Goal: Task Accomplishment & Management: Use online tool/utility

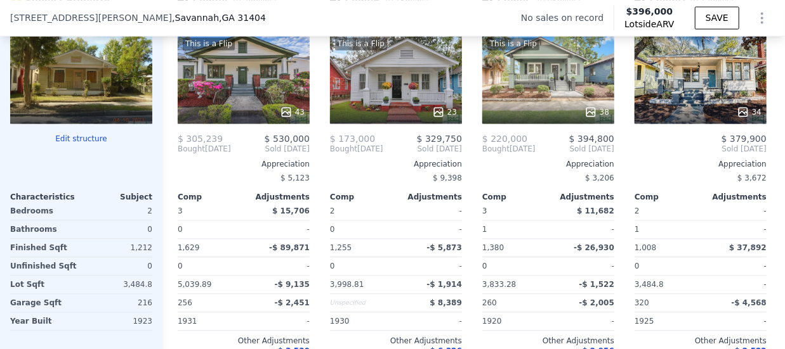
scroll to position [1294, 0]
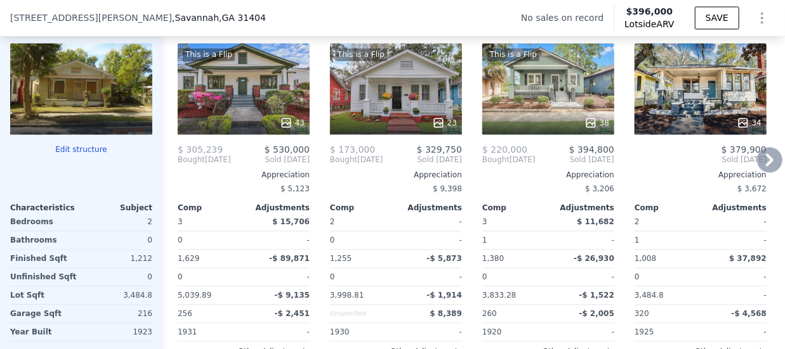
click at [766, 166] on icon at bounding box center [770, 159] width 8 height 13
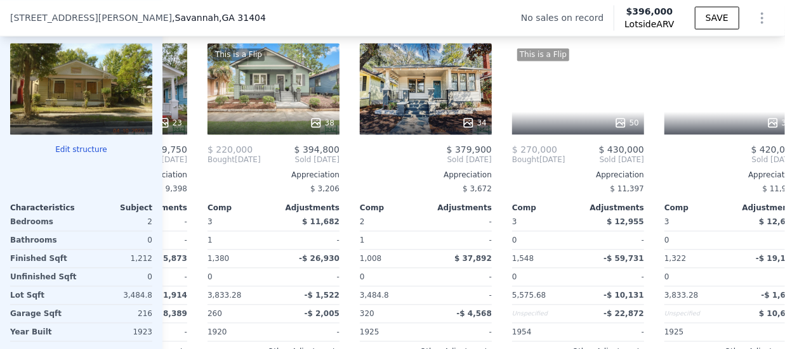
scroll to position [0, 304]
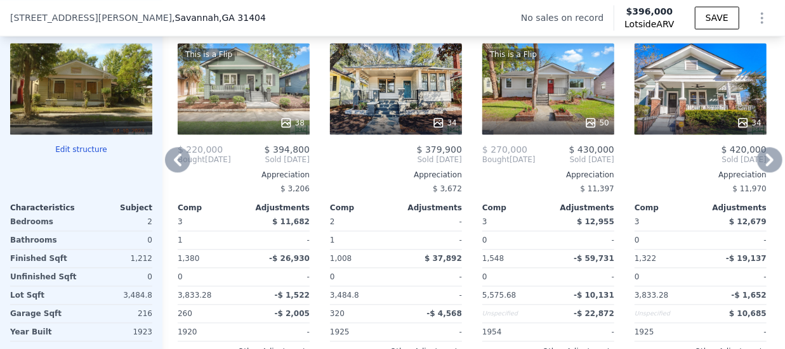
click at [766, 166] on icon at bounding box center [770, 159] width 8 height 13
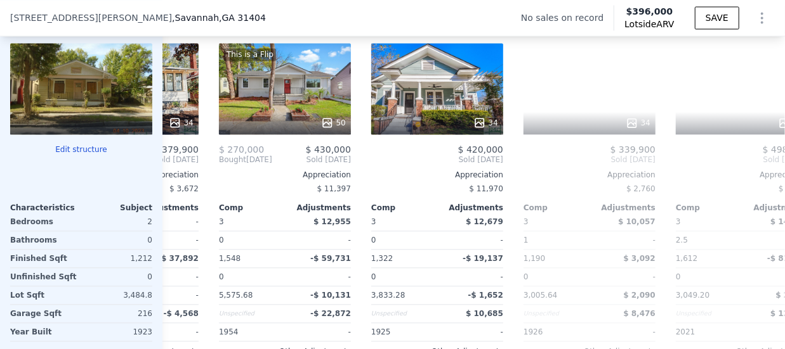
scroll to position [0, 609]
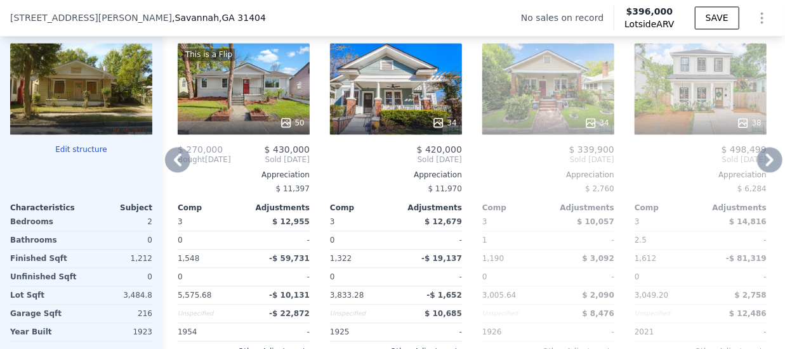
click at [766, 166] on icon at bounding box center [770, 159] width 8 height 13
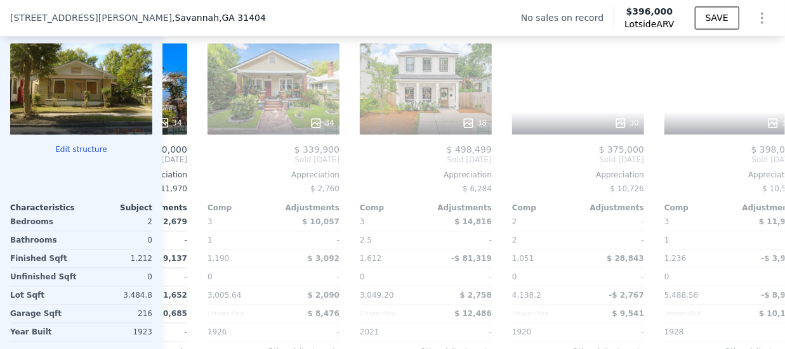
scroll to position [0, 913]
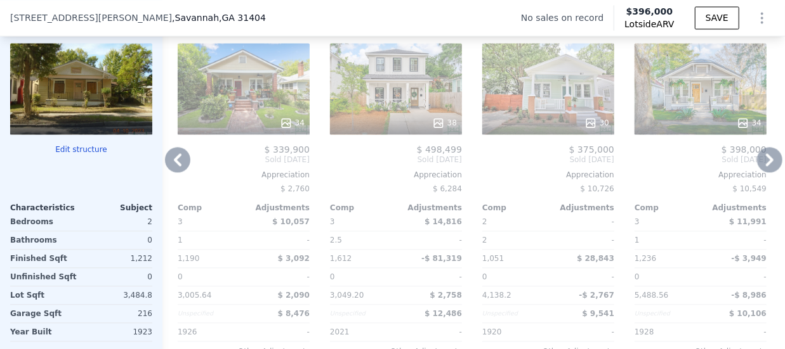
click at [766, 166] on icon at bounding box center [770, 159] width 8 height 13
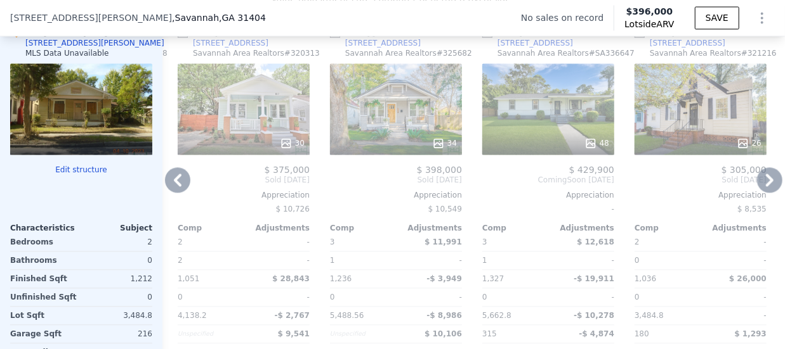
scroll to position [1294, 0]
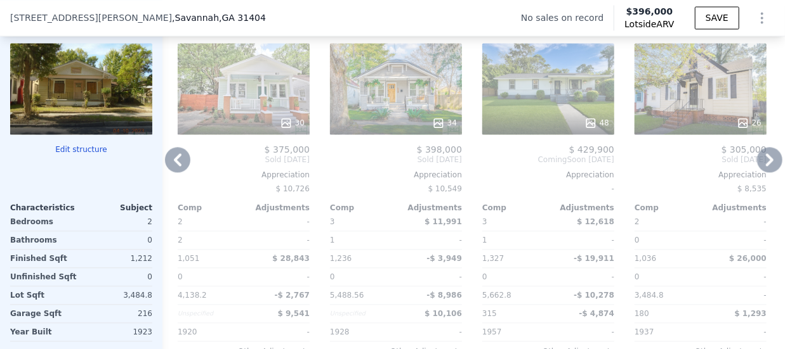
click at [181, 168] on icon at bounding box center [177, 159] width 25 height 25
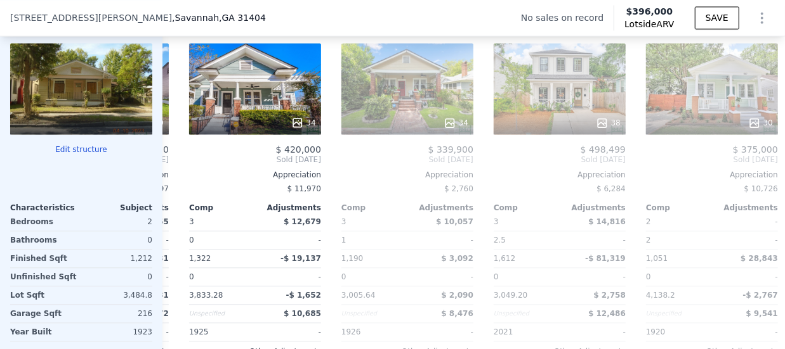
scroll to position [0, 609]
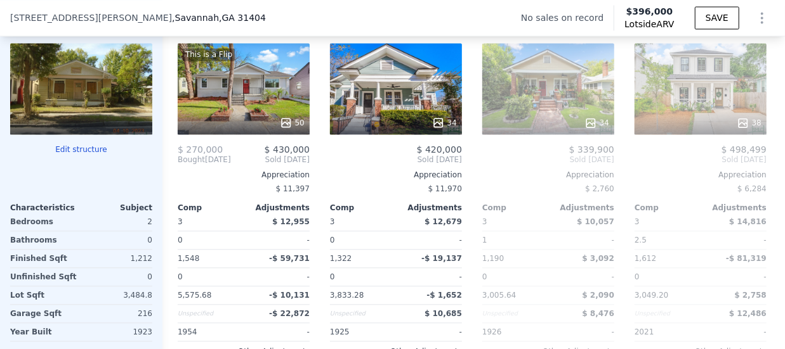
click at [181, 168] on div "Comp A ( 0.28 miles) [STREET_ADDRESS][GEOGRAPHIC_DATA] Area Realtors # 329643 T…" at bounding box center [473, 199] width 622 height 408
click at [177, 166] on icon at bounding box center [178, 159] width 8 height 13
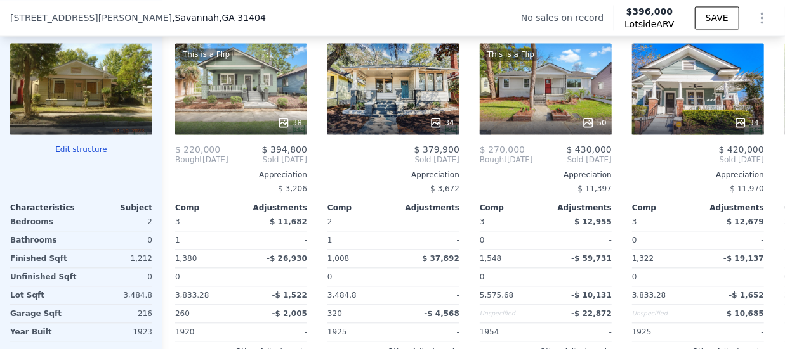
scroll to position [0, 304]
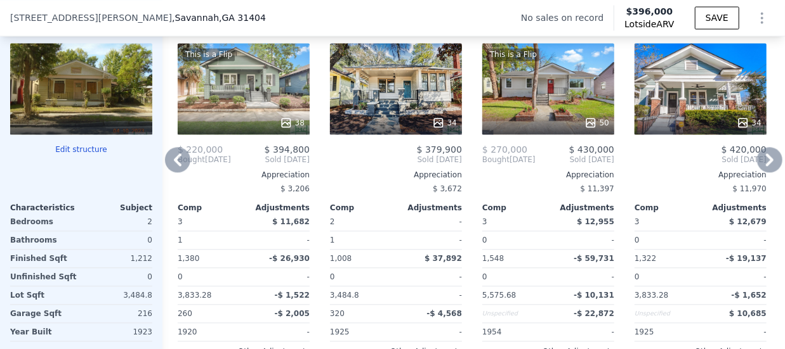
click at [265, 102] on div "This is a Flip 38" at bounding box center [244, 88] width 132 height 91
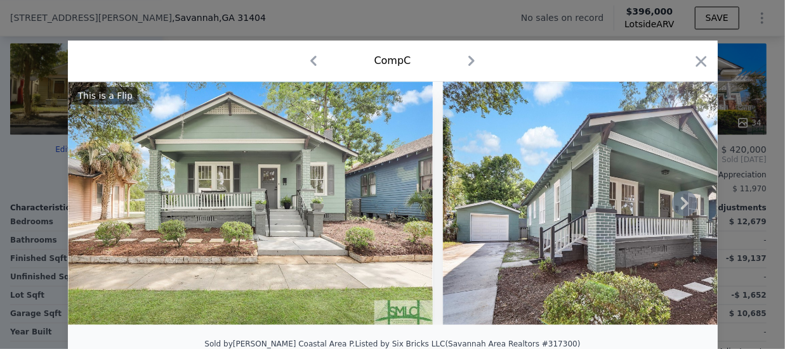
click at [360, 197] on img at bounding box center [250, 204] width 365 height 244
click at [676, 207] on icon at bounding box center [684, 203] width 25 height 25
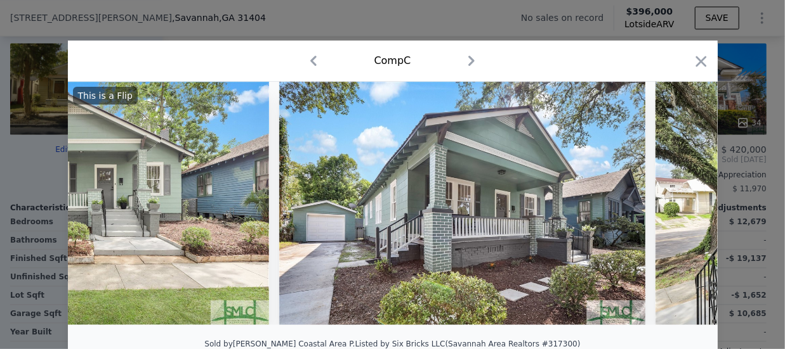
scroll to position [0, 304]
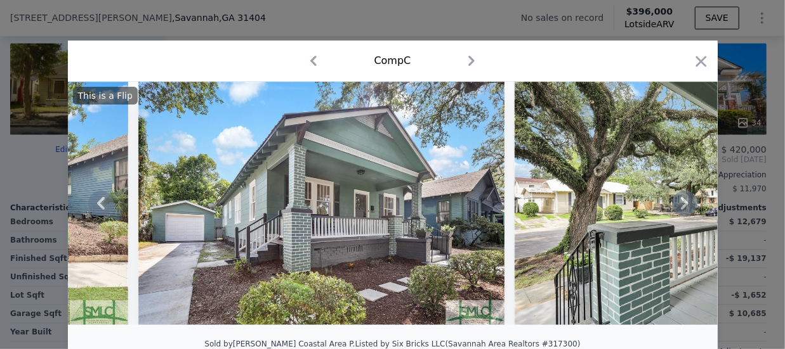
click at [676, 207] on icon at bounding box center [684, 203] width 25 height 25
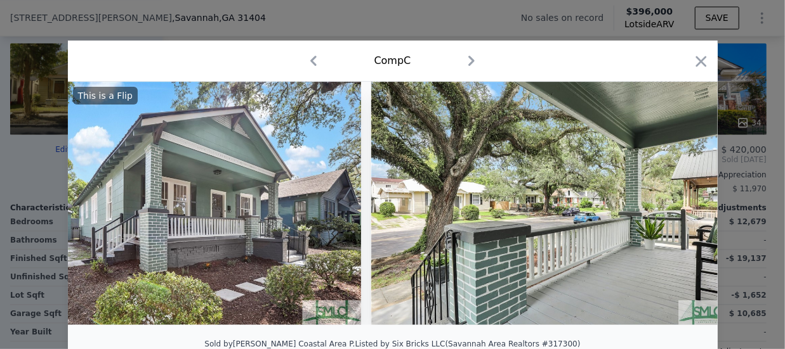
scroll to position [0, 609]
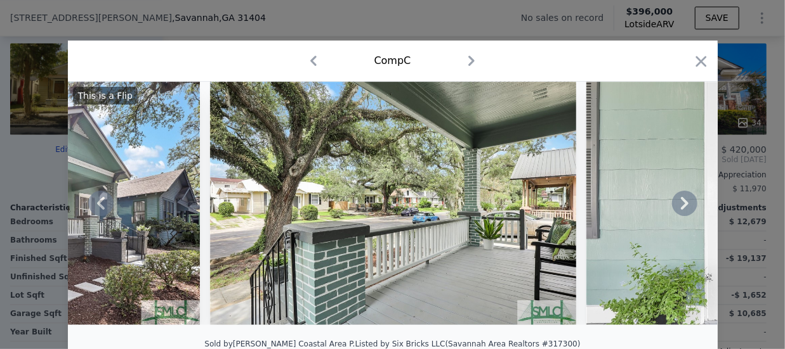
click at [676, 207] on icon at bounding box center [684, 203] width 25 height 25
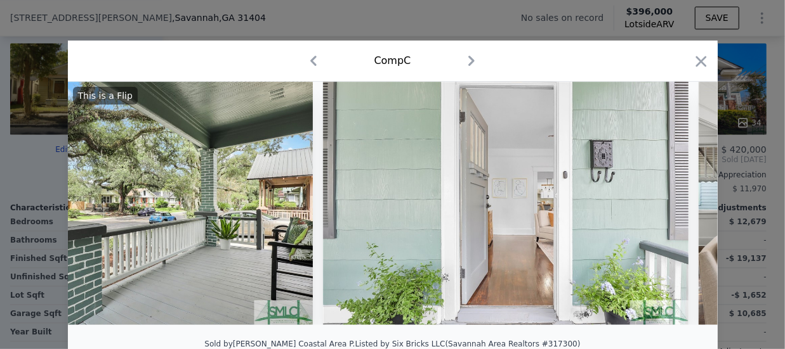
scroll to position [0, 913]
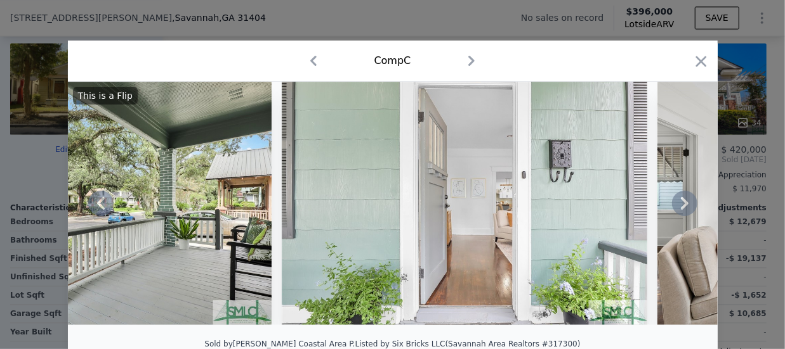
click at [676, 207] on icon at bounding box center [684, 203] width 25 height 25
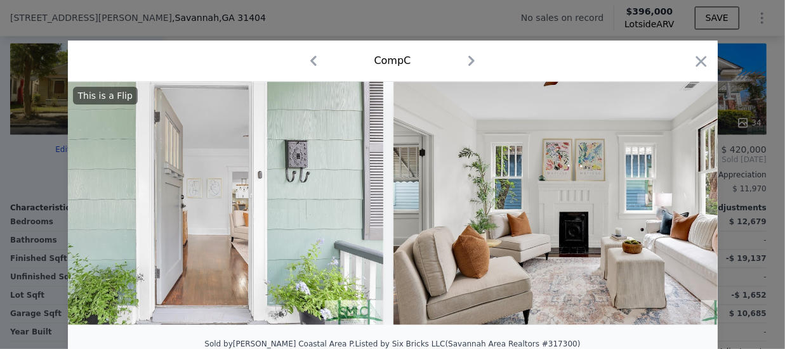
scroll to position [0, 1218]
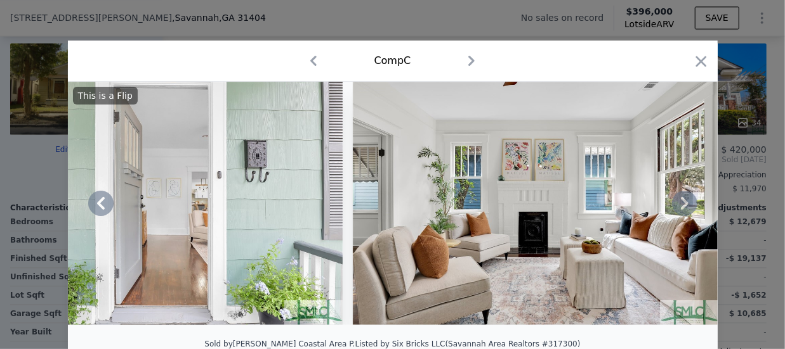
click at [676, 207] on icon at bounding box center [684, 203] width 25 height 25
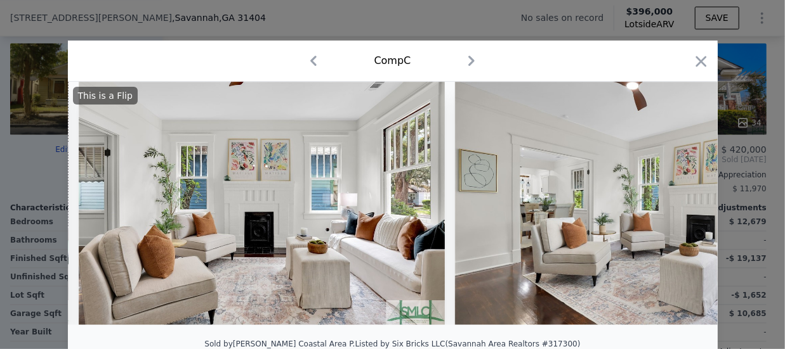
scroll to position [0, 1522]
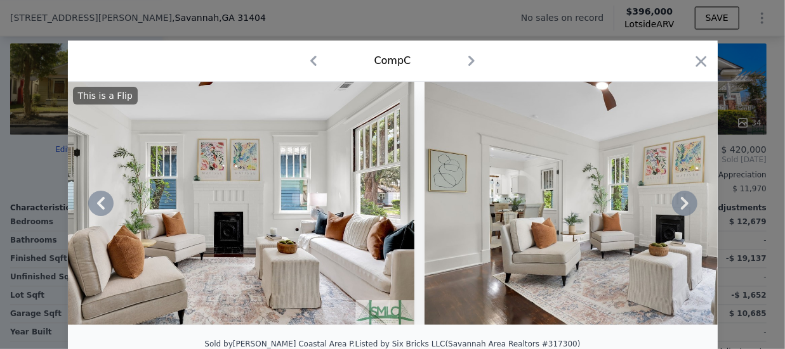
click at [676, 207] on icon at bounding box center [684, 203] width 25 height 25
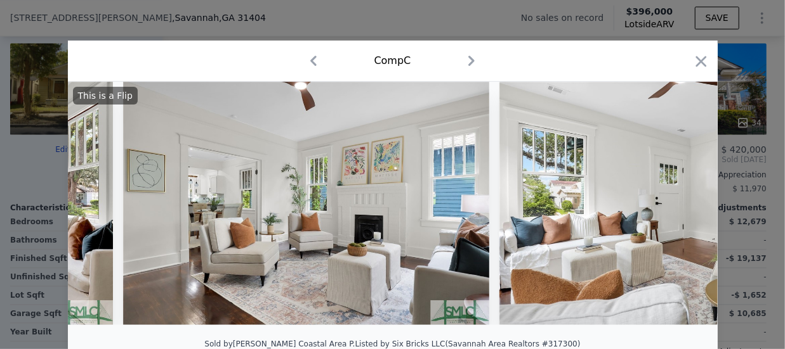
scroll to position [0, 1827]
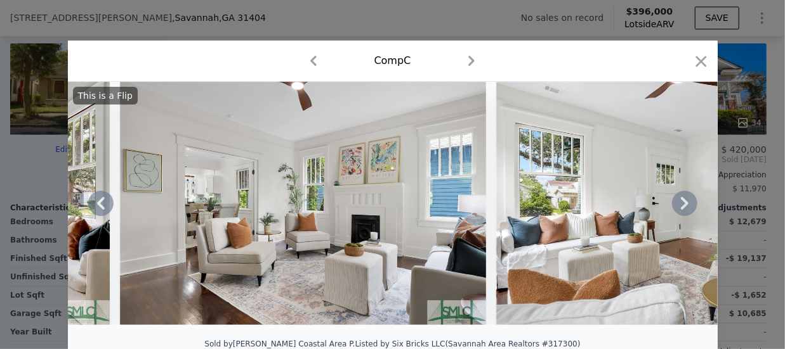
click at [676, 207] on icon at bounding box center [684, 203] width 25 height 25
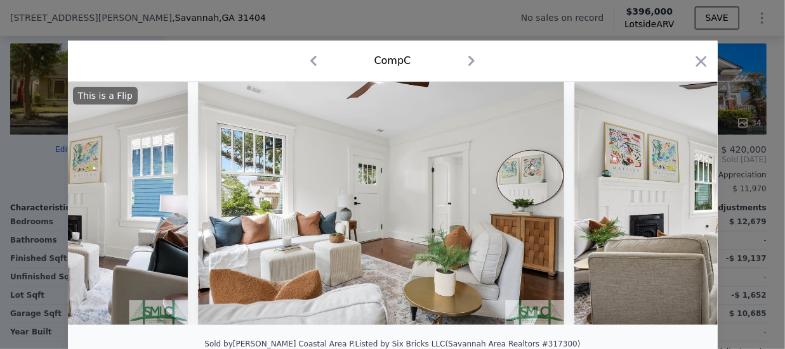
scroll to position [0, 2131]
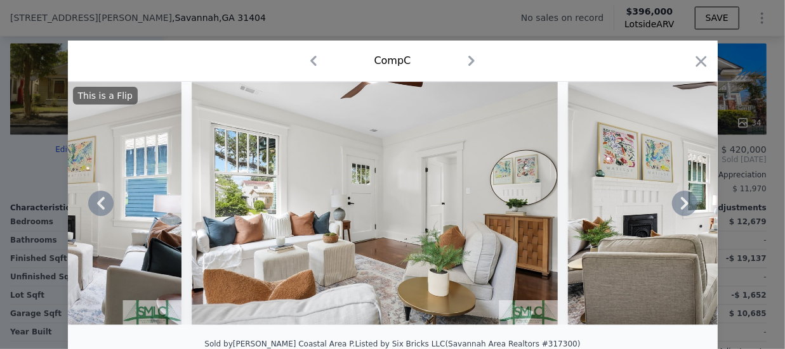
click at [676, 207] on icon at bounding box center [684, 203] width 25 height 25
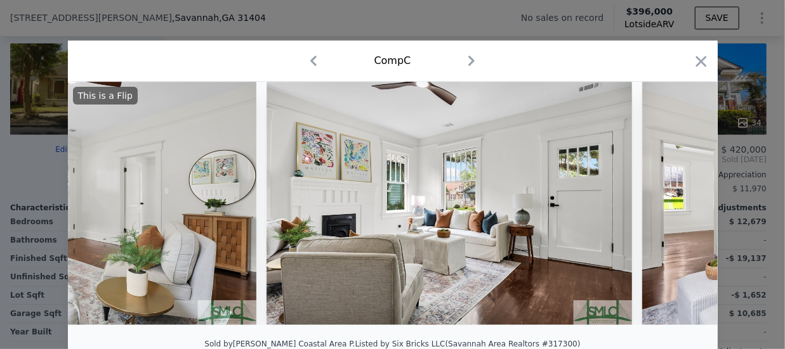
scroll to position [0, 2436]
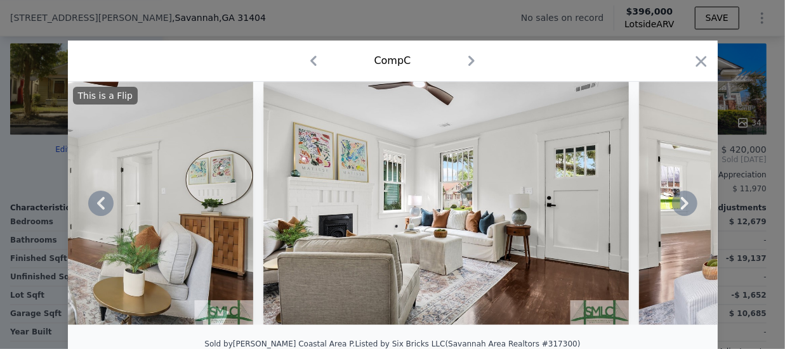
click at [676, 207] on icon at bounding box center [684, 203] width 25 height 25
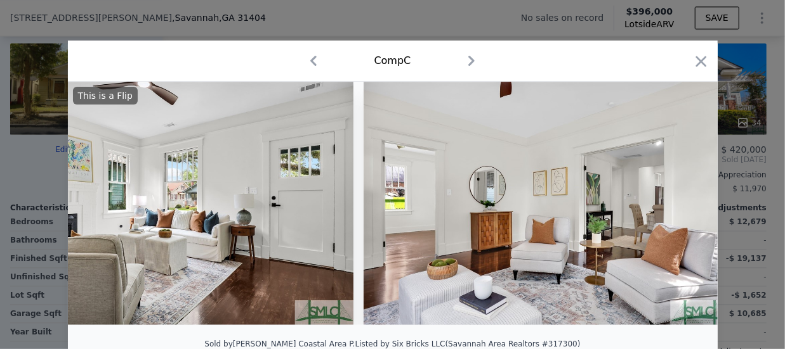
scroll to position [0, 2740]
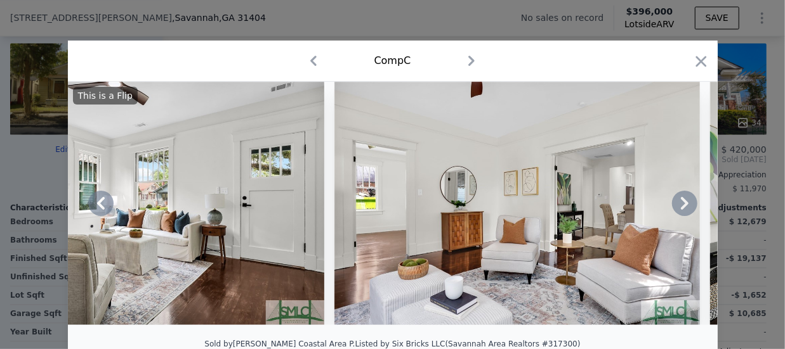
click at [676, 207] on icon at bounding box center [684, 203] width 25 height 25
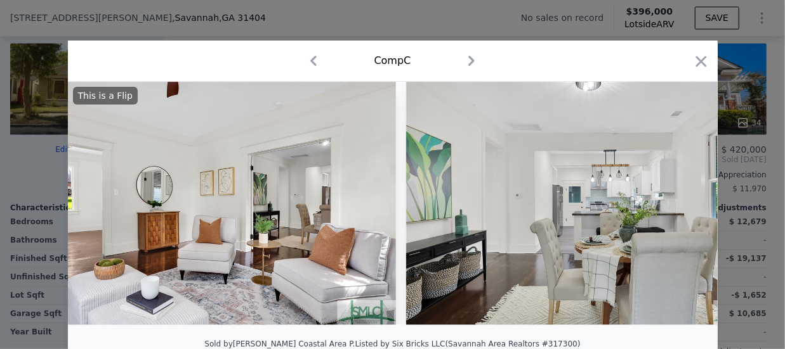
scroll to position [0, 3044]
click at [676, 207] on icon at bounding box center [684, 203] width 25 height 25
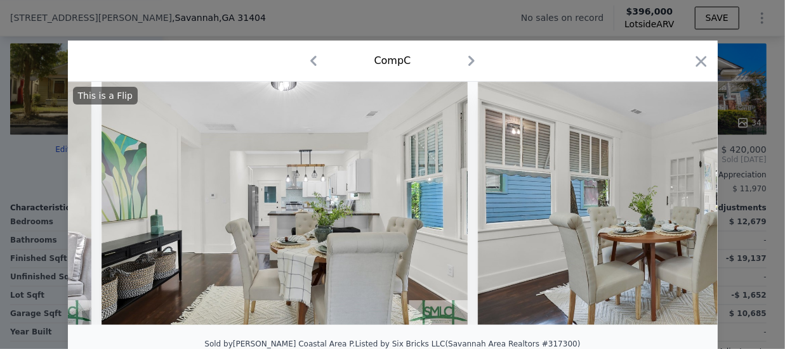
scroll to position [0, 3349]
click at [676, 207] on icon at bounding box center [684, 203] width 25 height 25
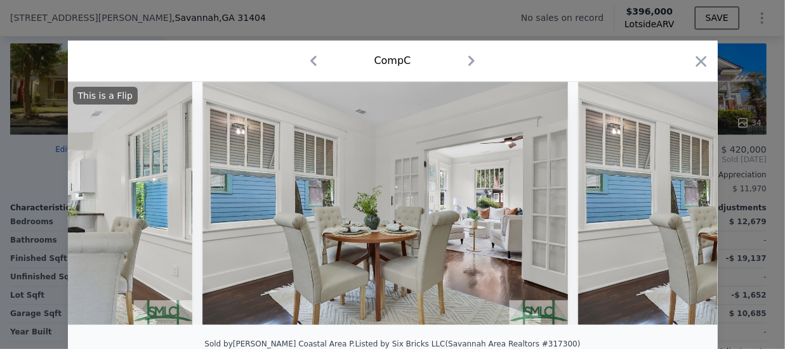
scroll to position [0, 3653]
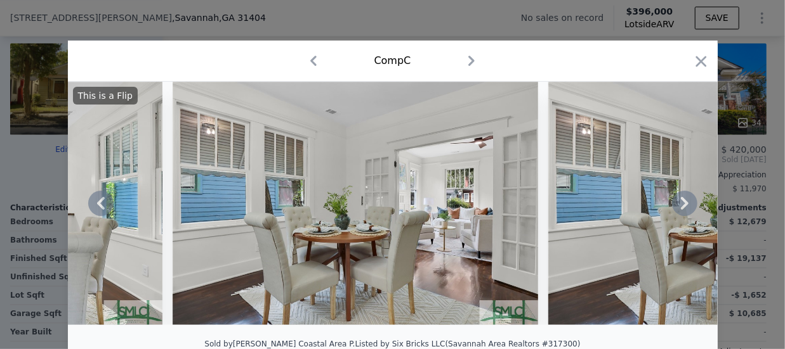
click at [676, 207] on icon at bounding box center [684, 203] width 25 height 25
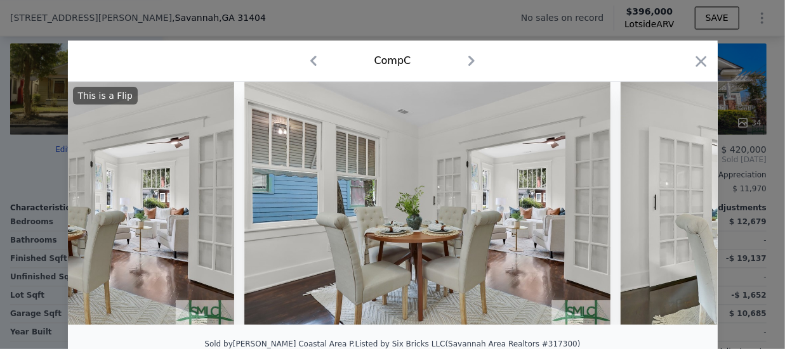
scroll to position [0, 3958]
click at [676, 207] on icon at bounding box center [684, 203] width 25 height 25
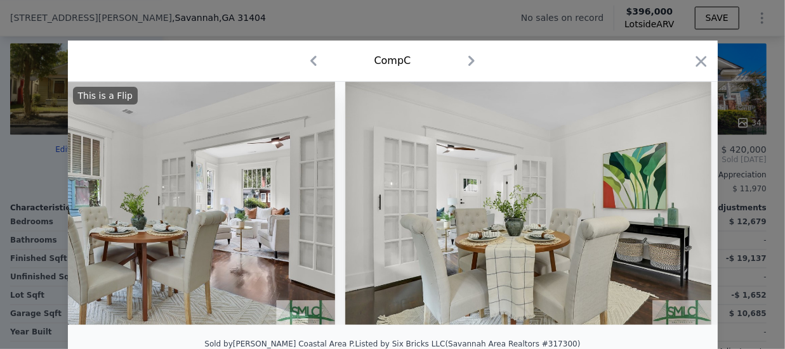
scroll to position [0, 4262]
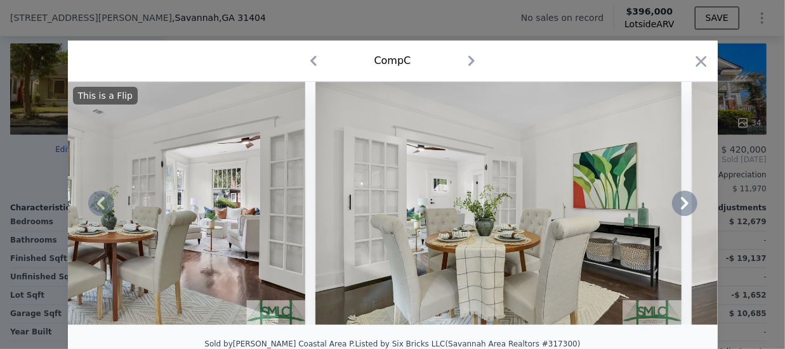
click at [676, 207] on icon at bounding box center [684, 203] width 25 height 25
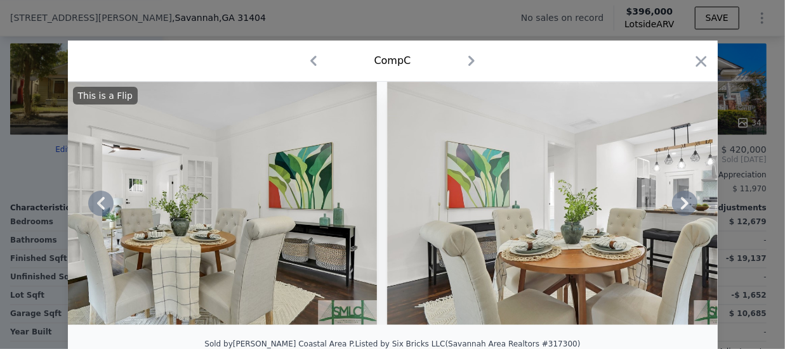
click at [676, 207] on icon at bounding box center [684, 203] width 25 height 25
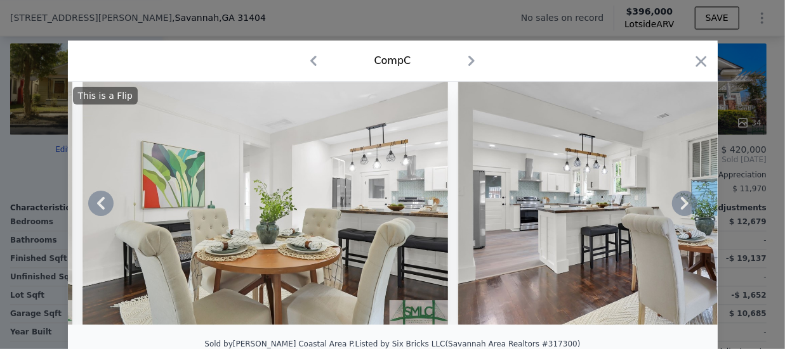
click at [676, 207] on icon at bounding box center [684, 203] width 25 height 25
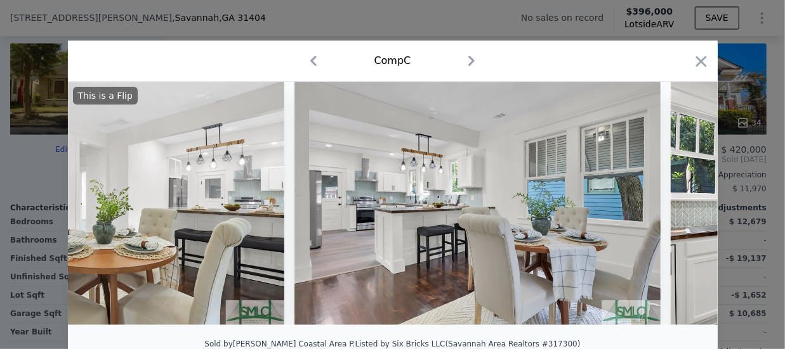
scroll to position [0, 5176]
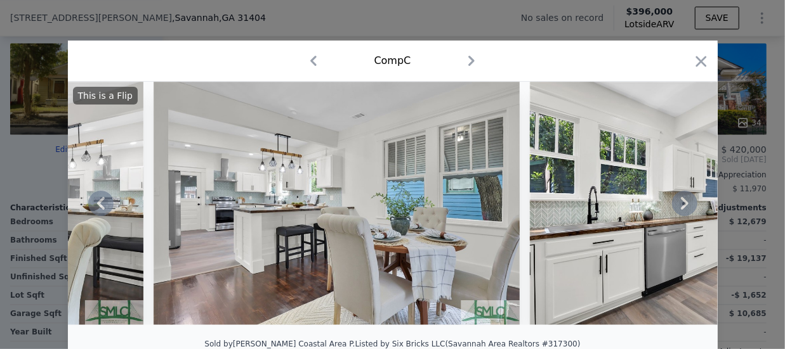
click at [676, 207] on icon at bounding box center [684, 203] width 25 height 25
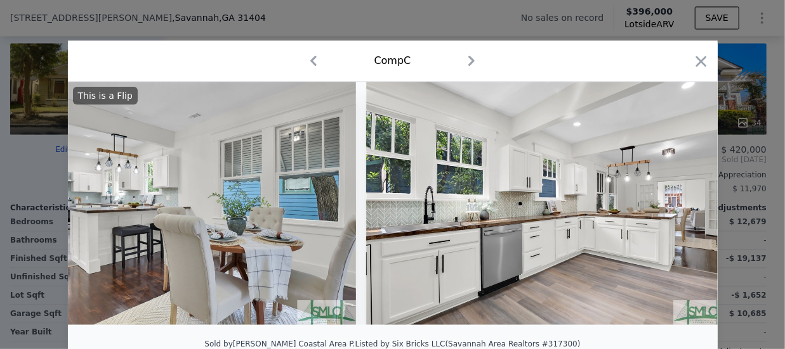
scroll to position [0, 5480]
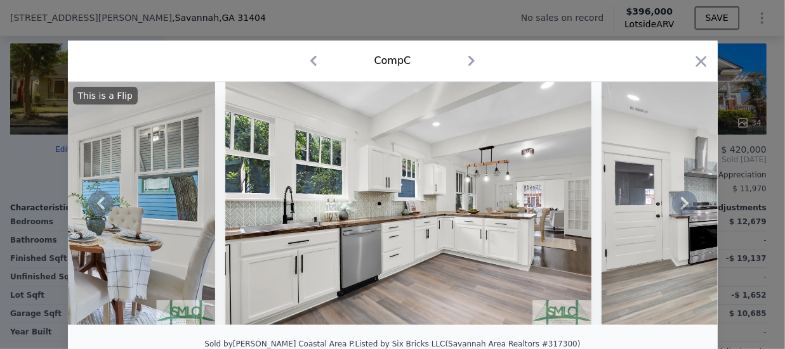
click at [676, 207] on icon at bounding box center [684, 203] width 25 height 25
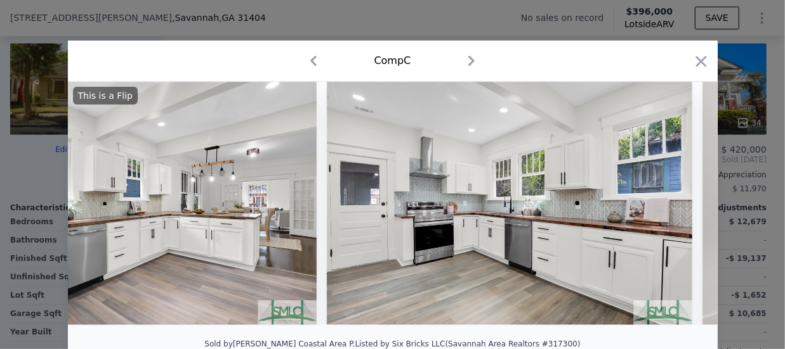
scroll to position [0, 5785]
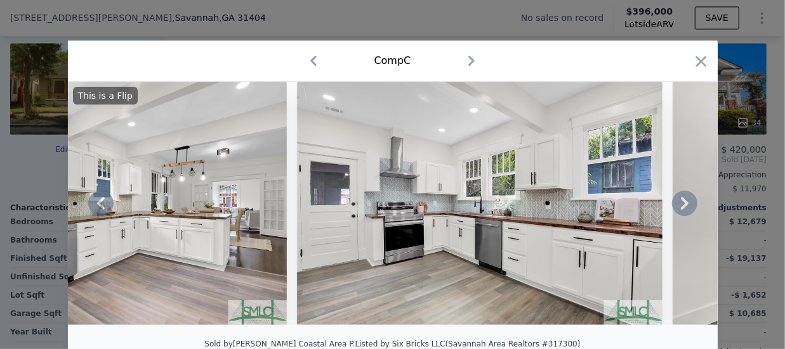
click at [676, 207] on icon at bounding box center [684, 203] width 25 height 25
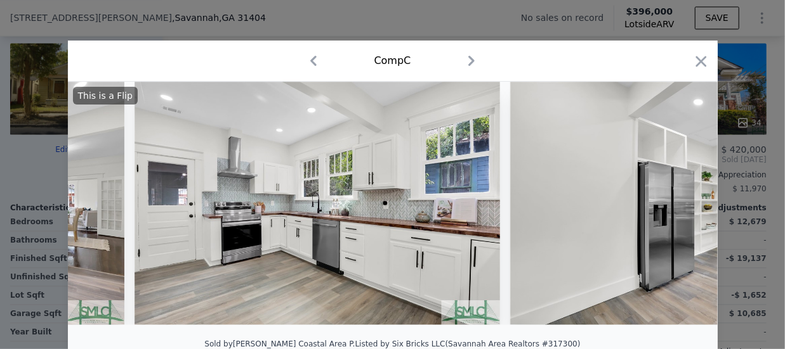
scroll to position [0, 6089]
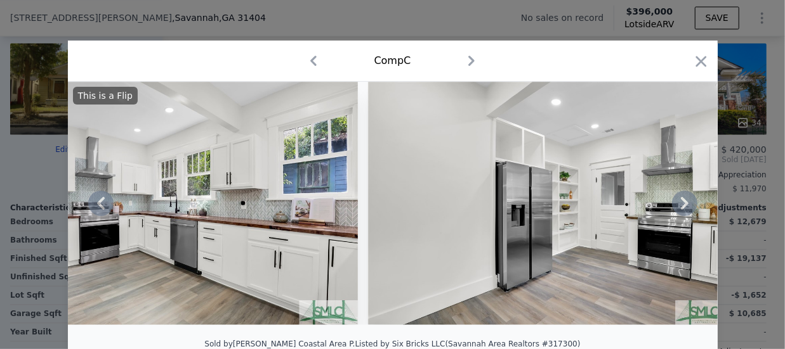
click at [676, 207] on icon at bounding box center [684, 203] width 25 height 25
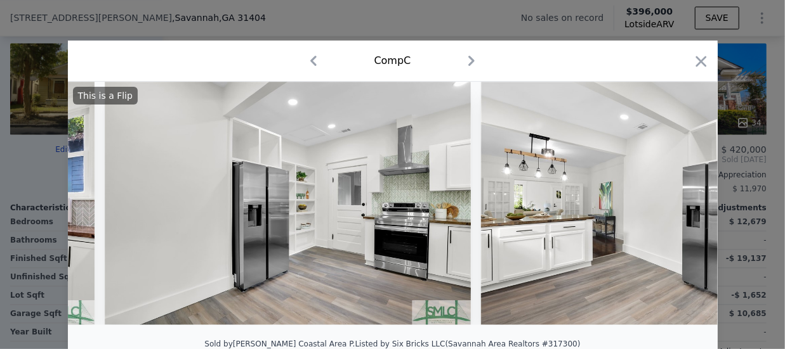
scroll to position [0, 6393]
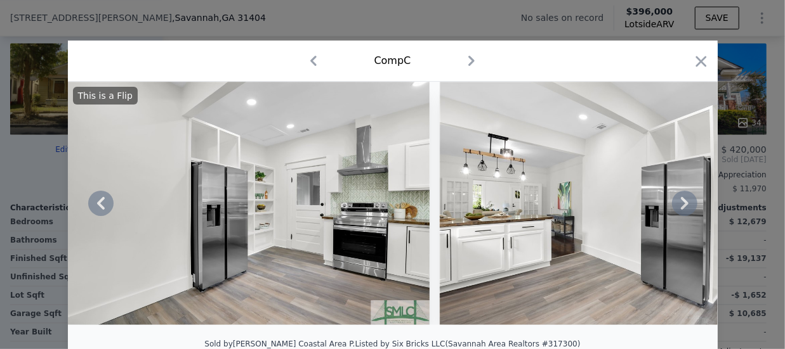
click at [676, 207] on icon at bounding box center [684, 203] width 25 height 25
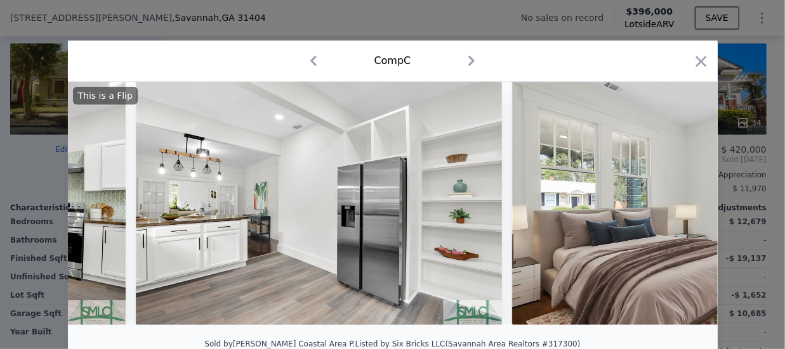
scroll to position [0, 6698]
click at [676, 207] on icon at bounding box center [684, 203] width 25 height 25
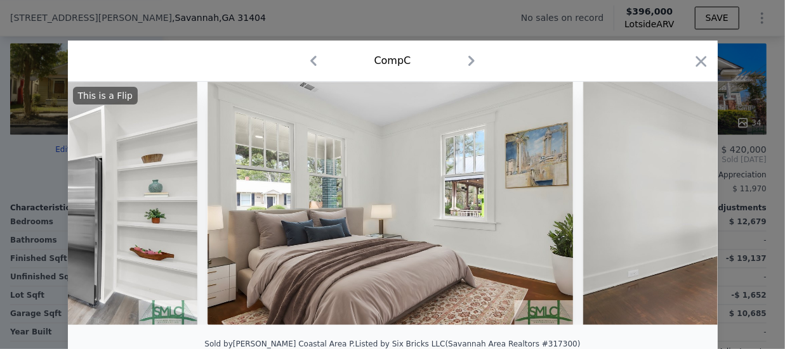
scroll to position [0, 7002]
click at [676, 207] on icon at bounding box center [684, 203] width 25 height 25
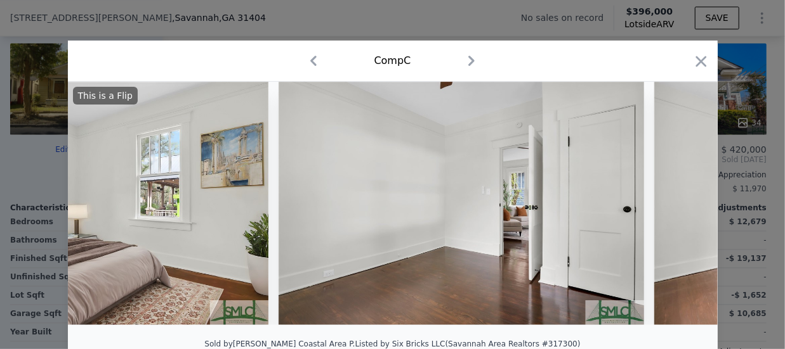
scroll to position [0, 7307]
click at [676, 207] on icon at bounding box center [684, 203] width 25 height 25
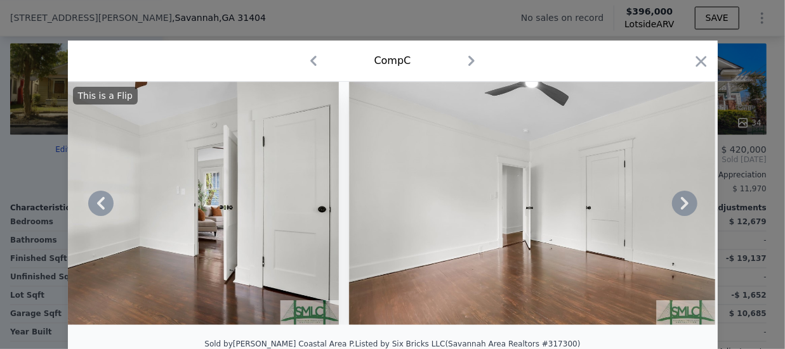
click at [676, 207] on icon at bounding box center [684, 203] width 25 height 25
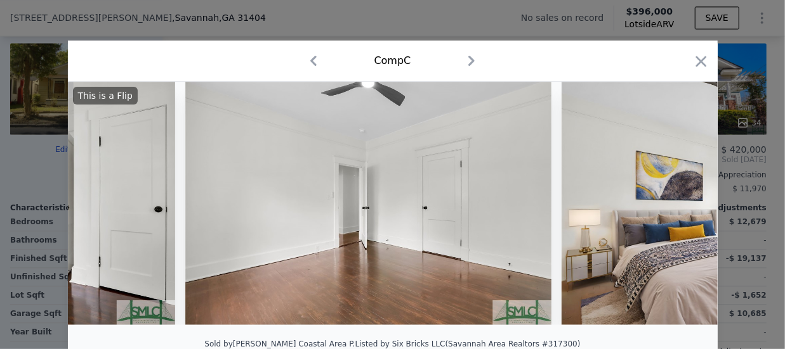
scroll to position [0, 7916]
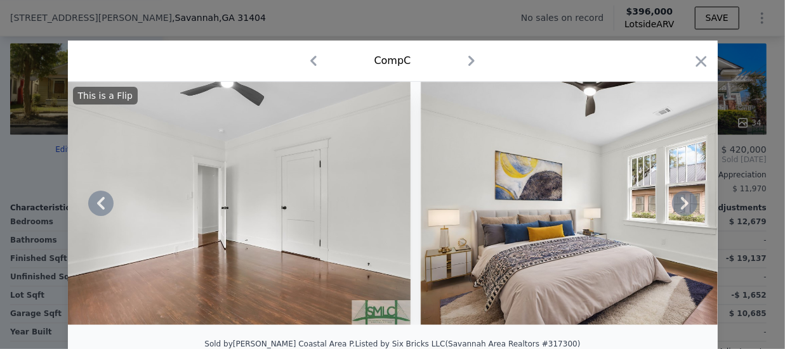
click at [676, 207] on icon at bounding box center [684, 203] width 25 height 25
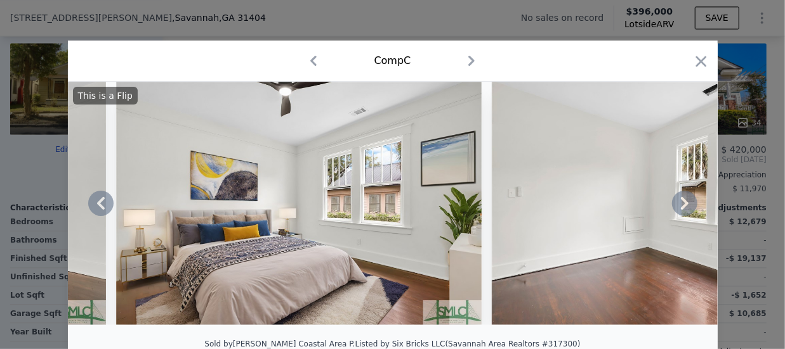
click at [676, 207] on icon at bounding box center [684, 203] width 25 height 25
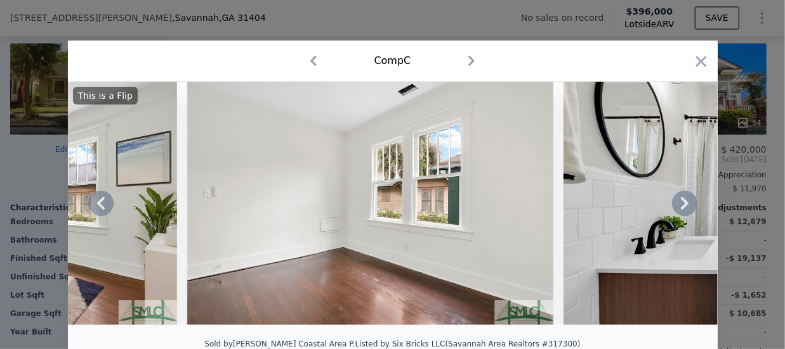
click at [676, 207] on icon at bounding box center [684, 203] width 25 height 25
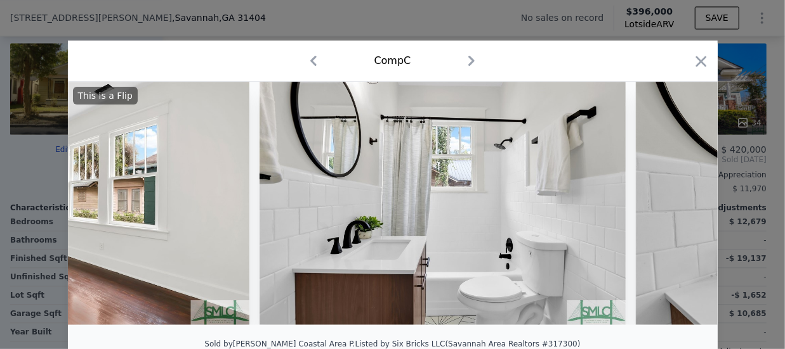
scroll to position [0, 8829]
click at [676, 207] on icon at bounding box center [684, 203] width 25 height 25
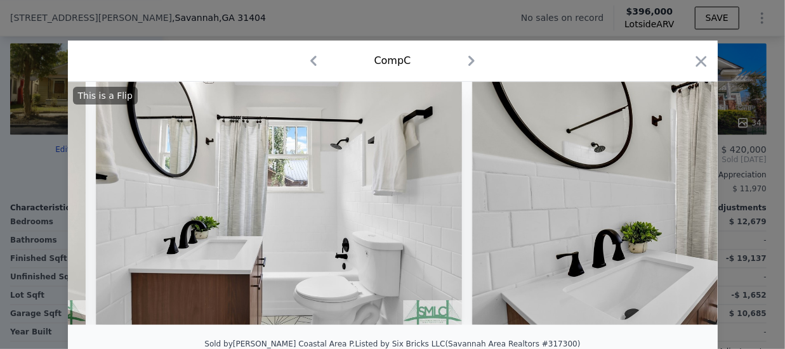
scroll to position [0, 9133]
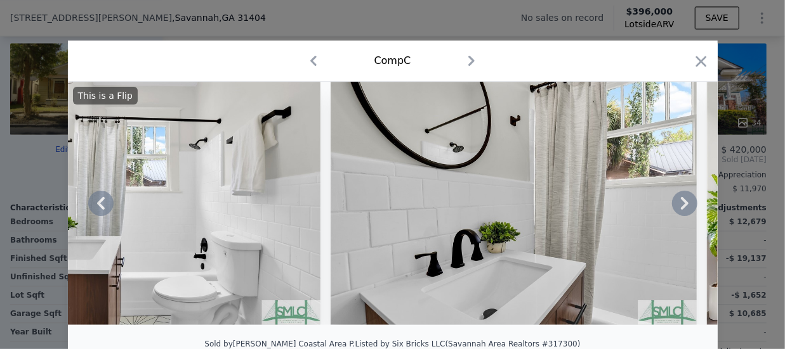
click at [676, 207] on icon at bounding box center [684, 203] width 25 height 25
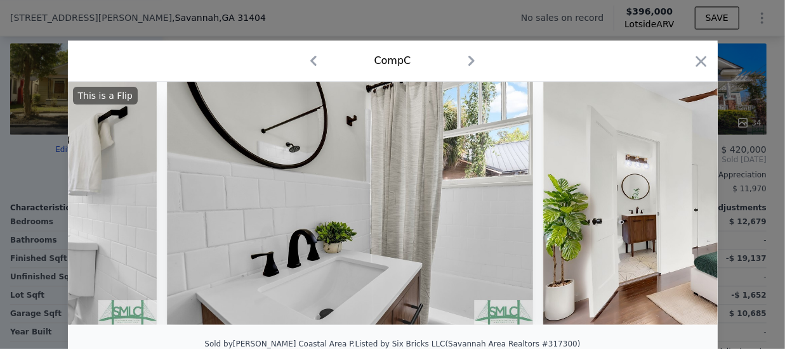
scroll to position [0, 9438]
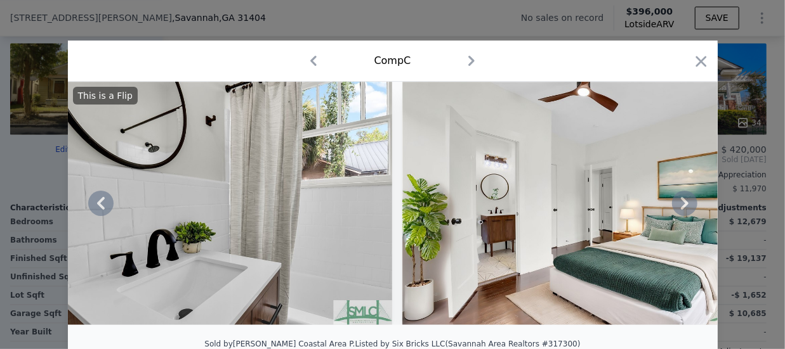
click at [676, 207] on icon at bounding box center [684, 203] width 25 height 25
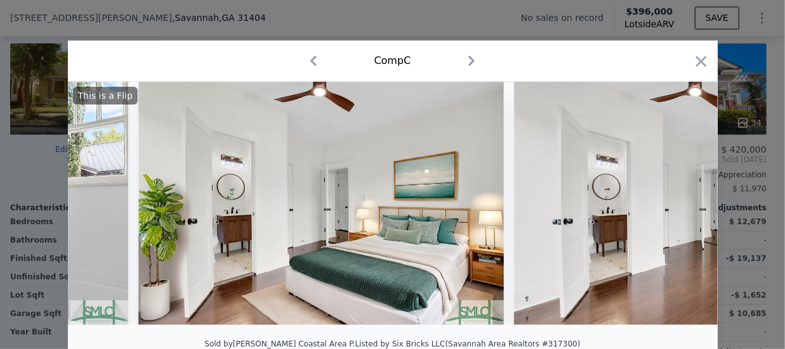
scroll to position [0, 9742]
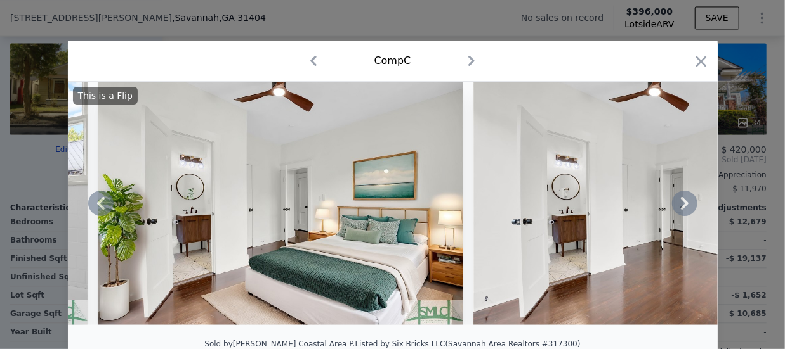
click at [676, 207] on icon at bounding box center [684, 203] width 25 height 25
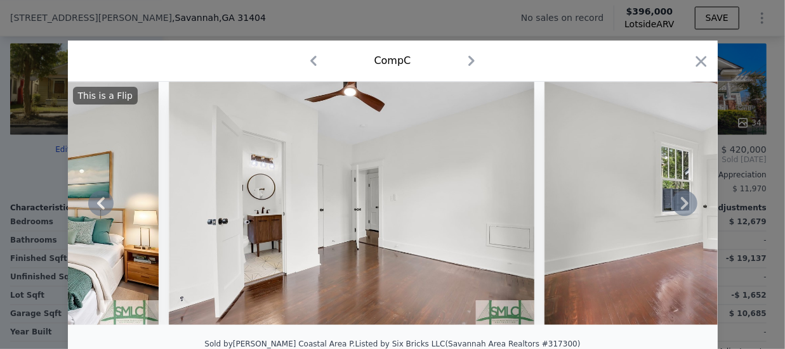
click at [676, 207] on icon at bounding box center [684, 203] width 25 height 25
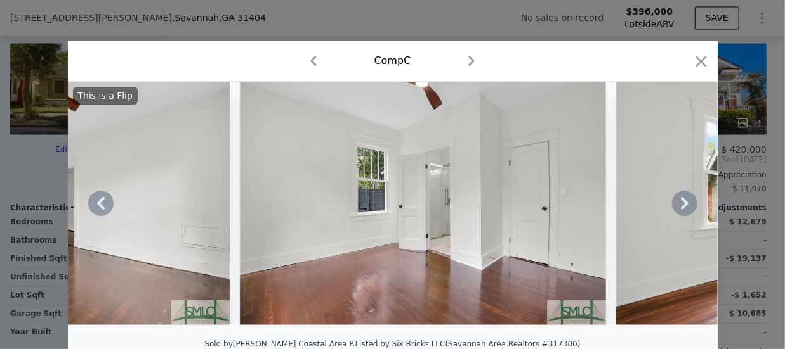
click at [676, 207] on icon at bounding box center [684, 203] width 25 height 25
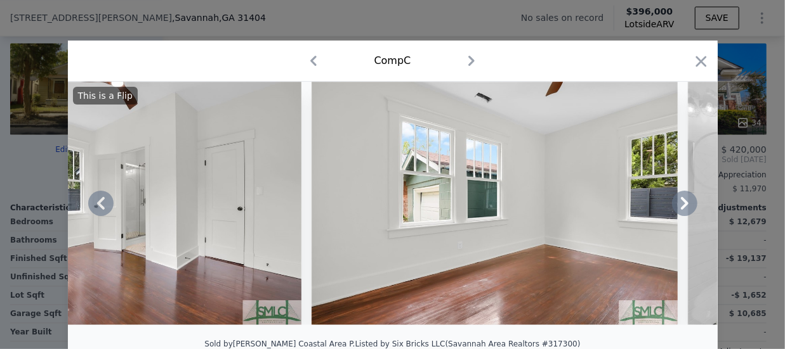
click at [676, 207] on icon at bounding box center [684, 203] width 25 height 25
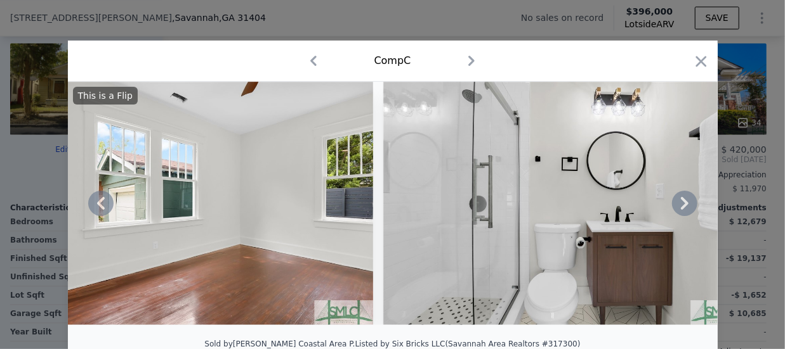
click at [676, 207] on icon at bounding box center [684, 203] width 25 height 25
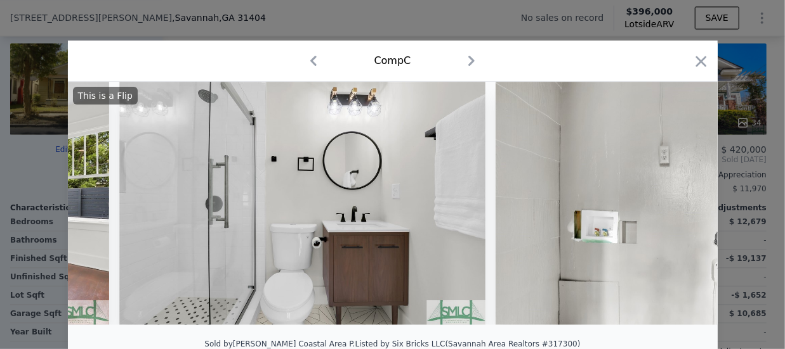
scroll to position [0, 11265]
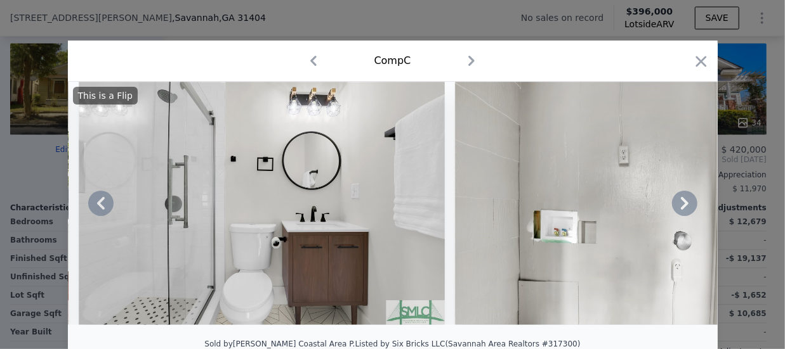
click at [676, 207] on icon at bounding box center [684, 203] width 25 height 25
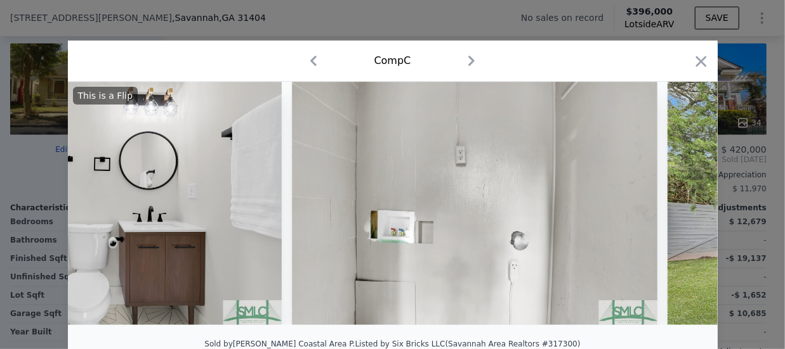
scroll to position [0, 11569]
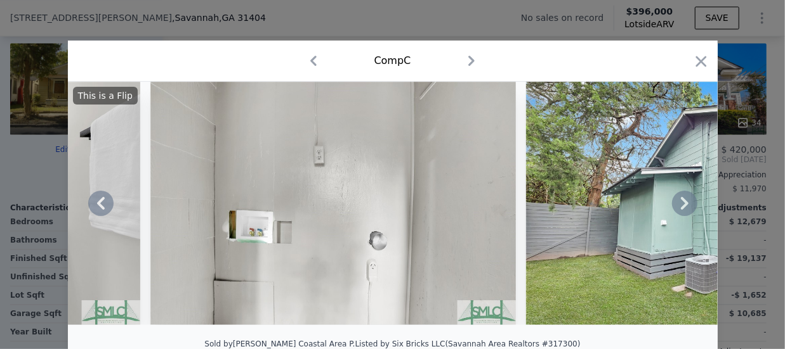
click at [676, 207] on icon at bounding box center [684, 203] width 25 height 25
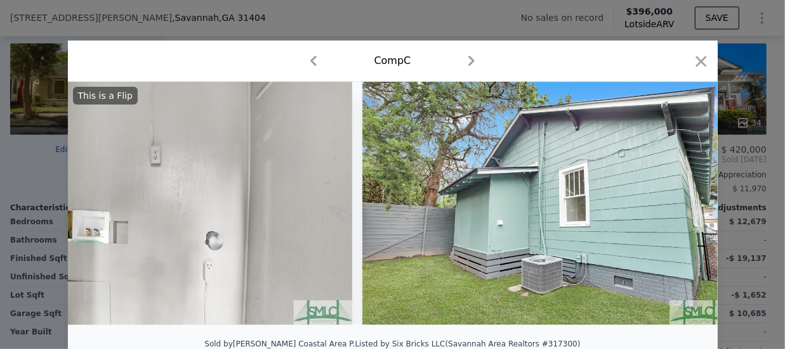
scroll to position [0, 11873]
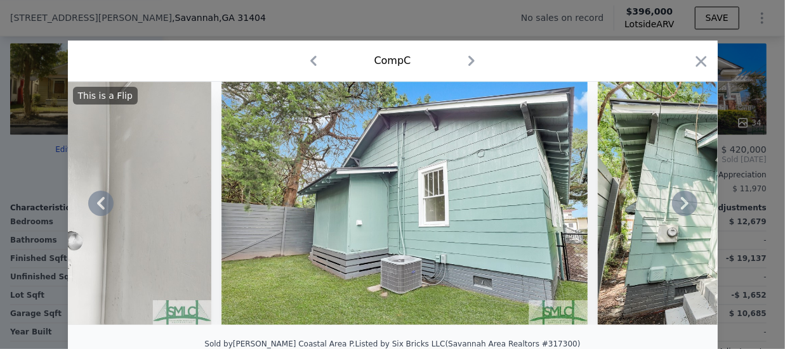
click at [676, 207] on icon at bounding box center [684, 203] width 25 height 25
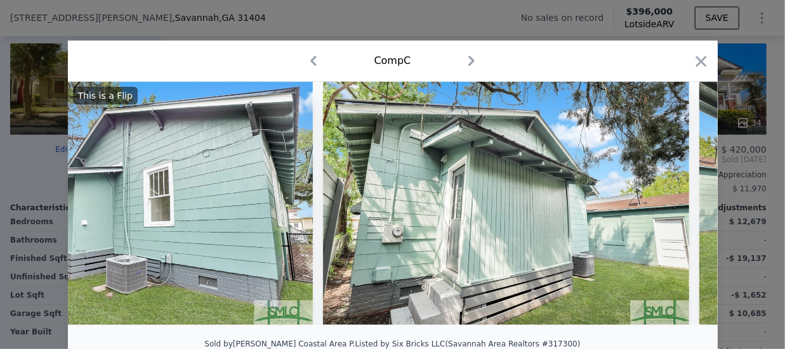
scroll to position [0, 12178]
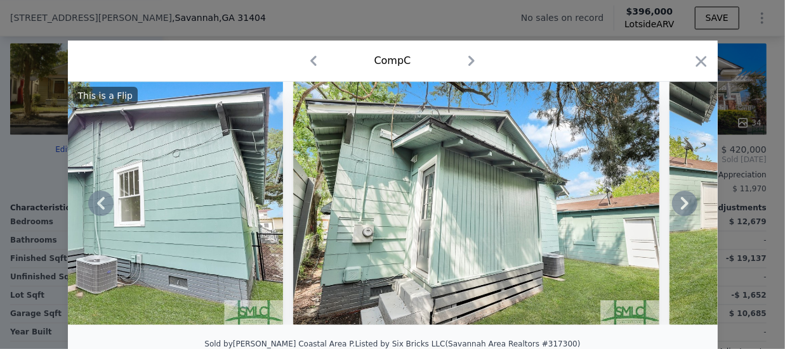
click at [676, 207] on icon at bounding box center [684, 203] width 25 height 25
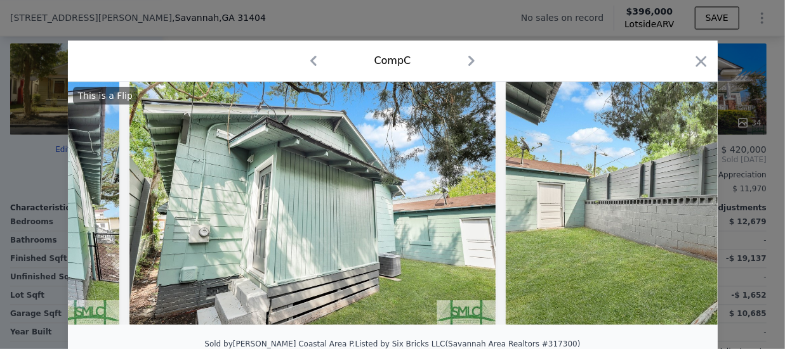
scroll to position [0, 12482]
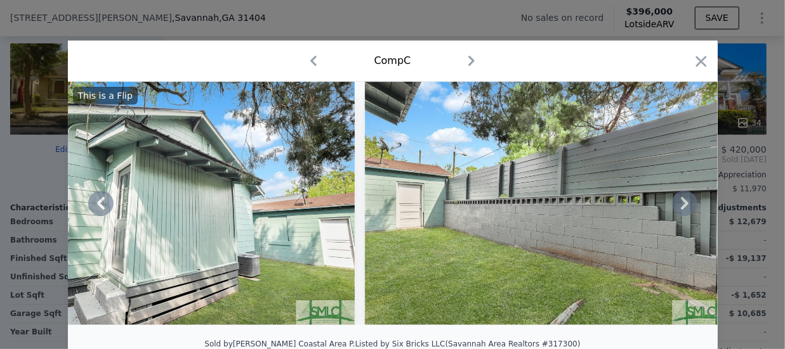
click at [676, 207] on icon at bounding box center [684, 203] width 25 height 25
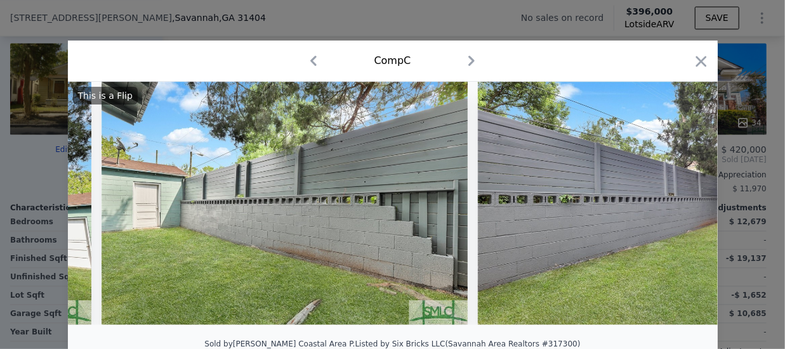
scroll to position [0, 12787]
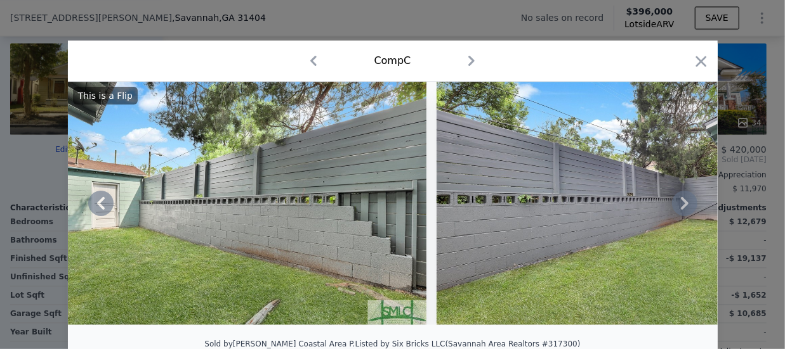
click at [676, 207] on icon at bounding box center [684, 203] width 25 height 25
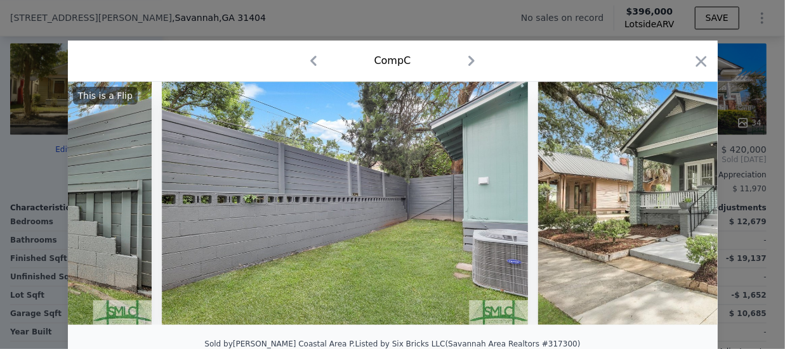
scroll to position [0, 13091]
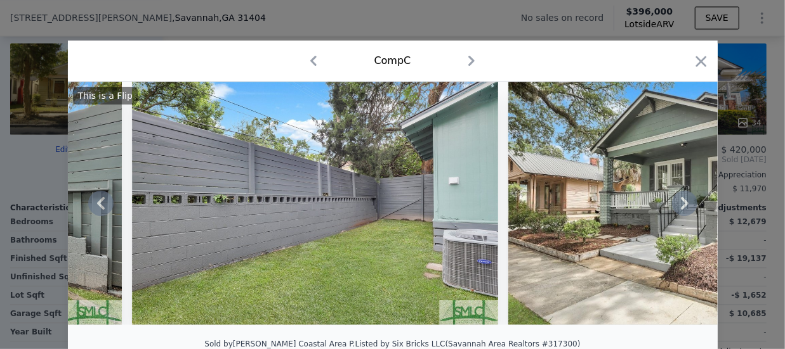
click at [676, 207] on icon at bounding box center [684, 203] width 25 height 25
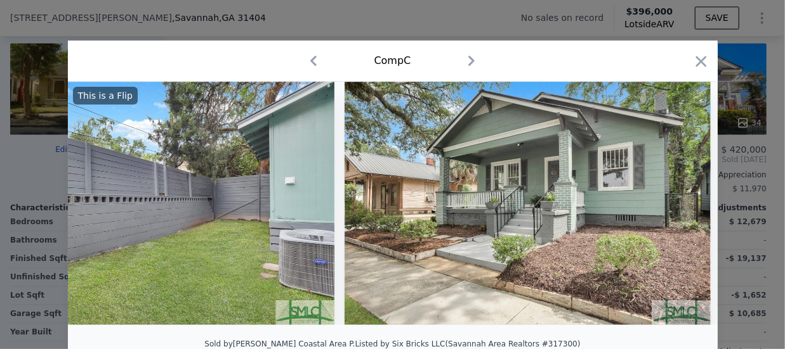
scroll to position [0, 13396]
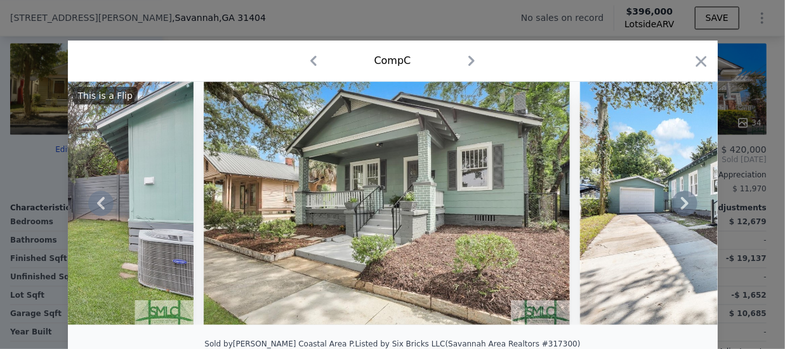
click at [676, 207] on icon at bounding box center [684, 203] width 25 height 25
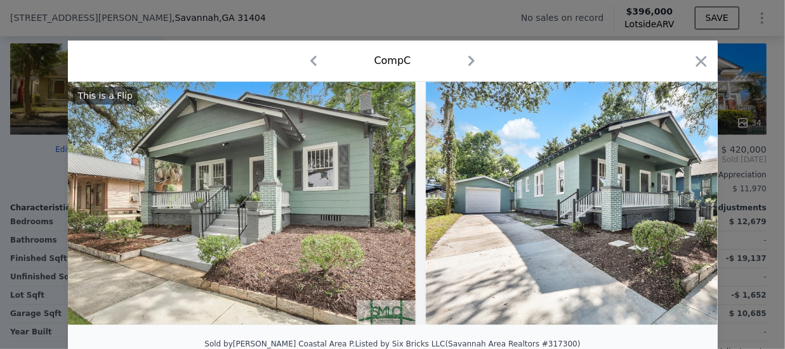
scroll to position [0, 13624]
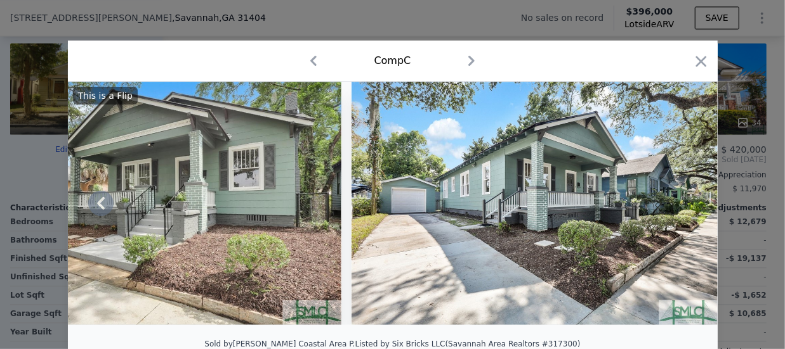
click at [676, 207] on img at bounding box center [534, 204] width 366 height 244
click at [696, 65] on icon "button" at bounding box center [701, 62] width 18 height 18
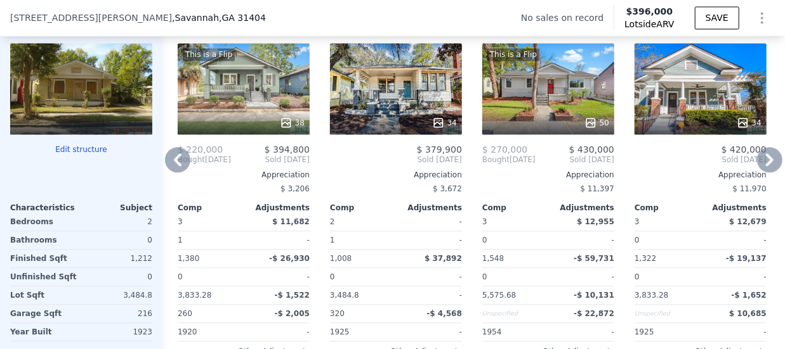
click at [378, 81] on div "34" at bounding box center [396, 88] width 132 height 91
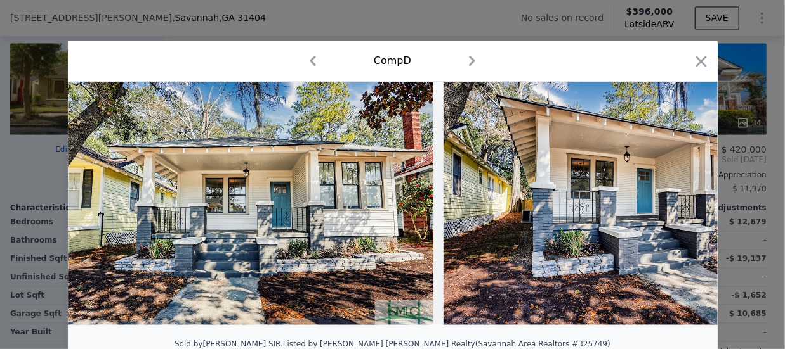
click at [351, 215] on img at bounding box center [251, 204] width 366 height 244
click at [674, 218] on img at bounding box center [625, 204] width 365 height 244
click at [692, 62] on icon "button" at bounding box center [701, 62] width 18 height 18
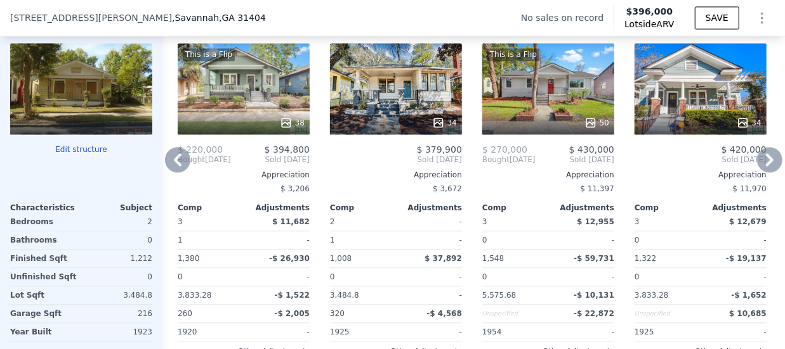
click at [519, 92] on div "This is a Flip 50" at bounding box center [548, 88] width 132 height 91
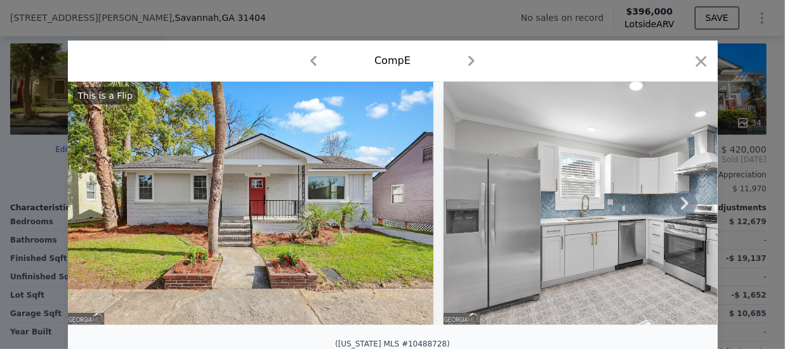
click at [681, 208] on icon at bounding box center [685, 203] width 8 height 13
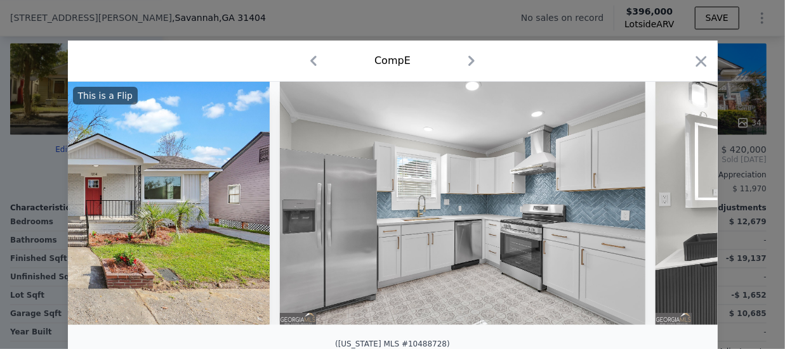
scroll to position [0, 304]
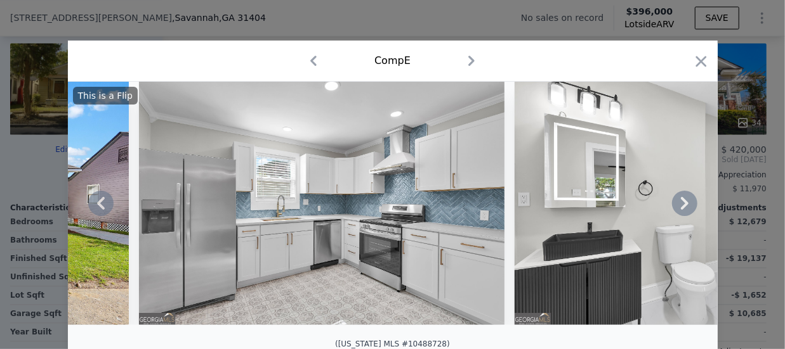
click at [681, 208] on icon at bounding box center [685, 203] width 8 height 13
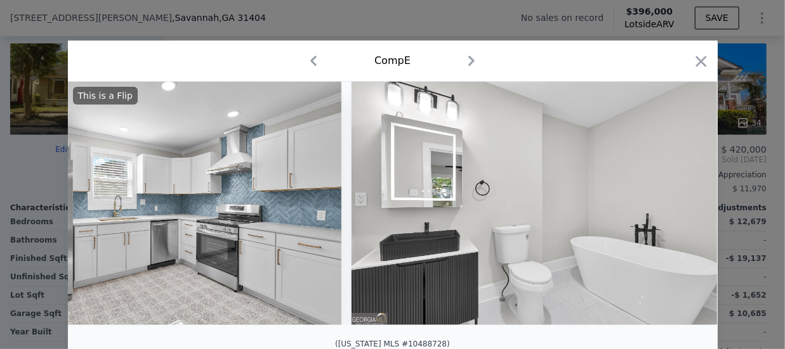
scroll to position [0, 609]
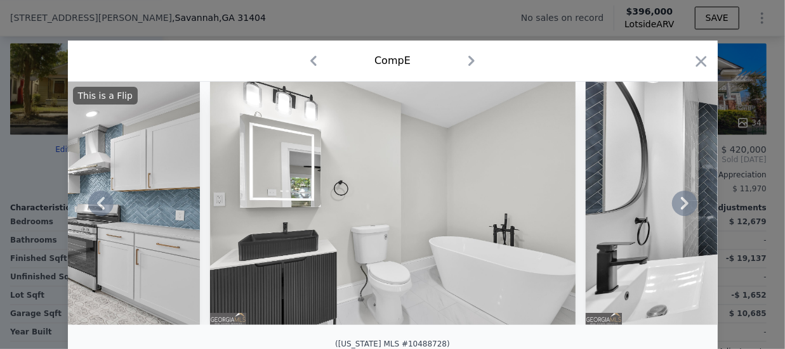
click at [681, 208] on icon at bounding box center [685, 203] width 8 height 13
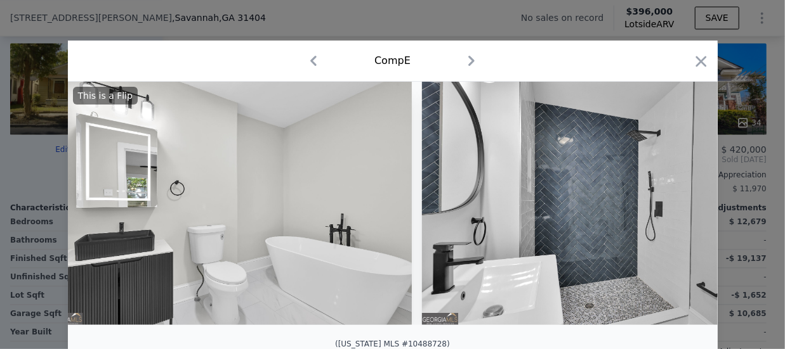
scroll to position [0, 913]
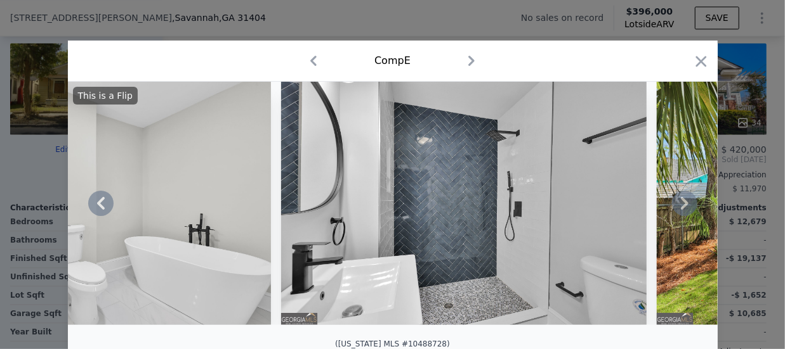
click at [681, 208] on icon at bounding box center [685, 203] width 8 height 13
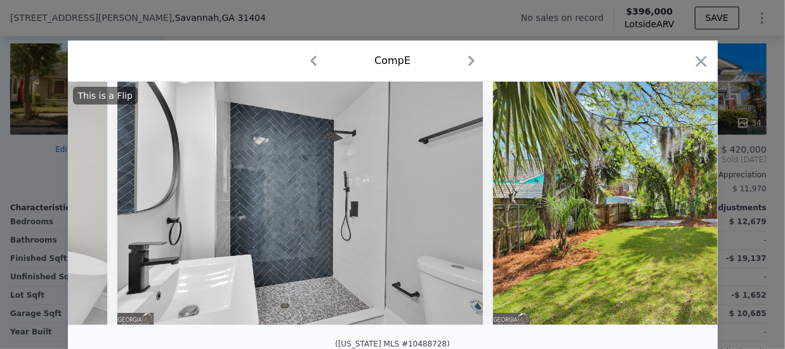
scroll to position [0, 1218]
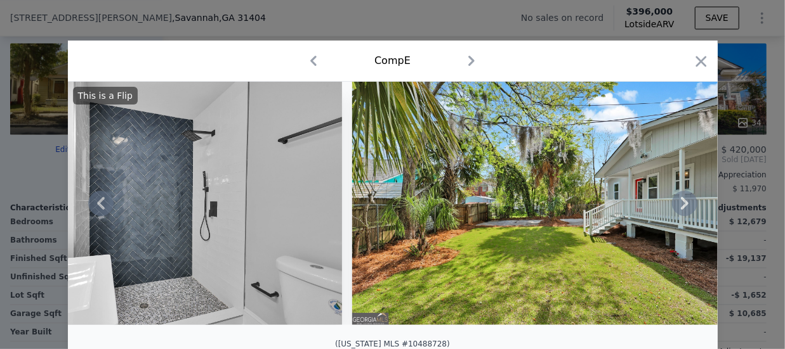
click at [681, 208] on icon at bounding box center [685, 203] width 8 height 13
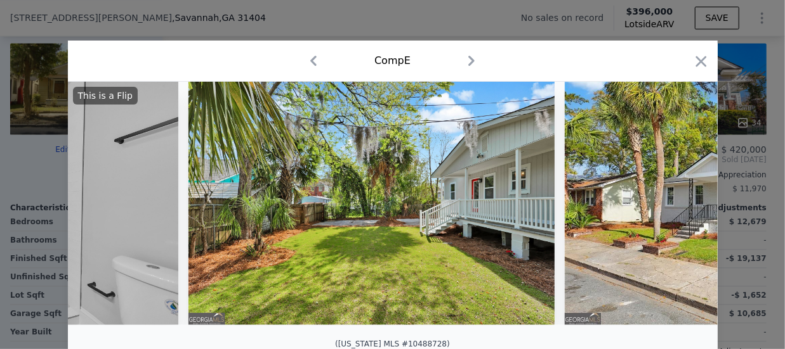
scroll to position [0, 1522]
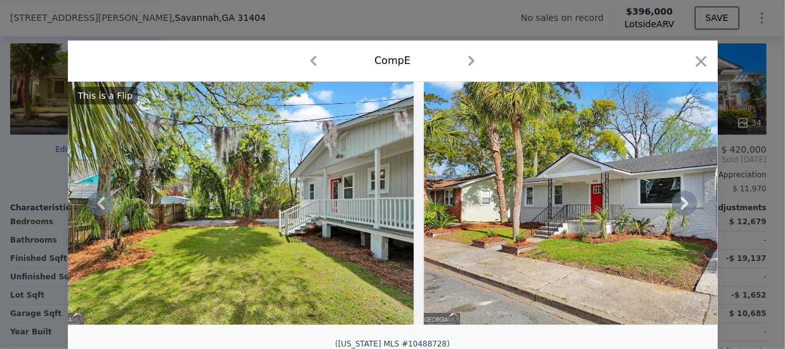
click at [681, 208] on icon at bounding box center [685, 203] width 8 height 13
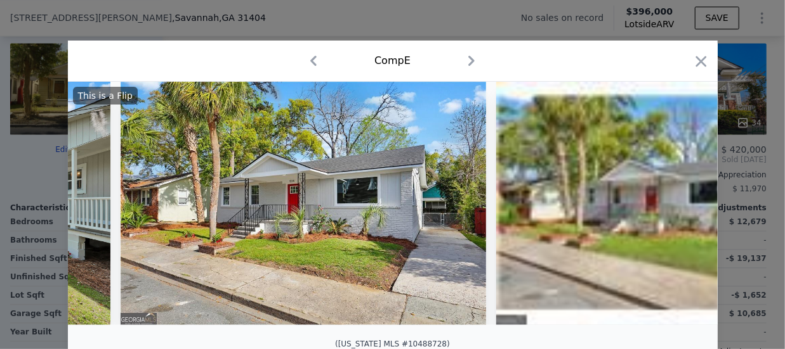
scroll to position [0, 1827]
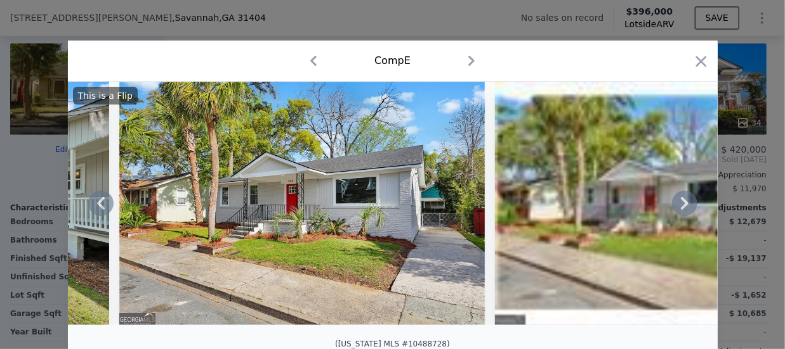
click at [681, 208] on icon at bounding box center [685, 203] width 8 height 13
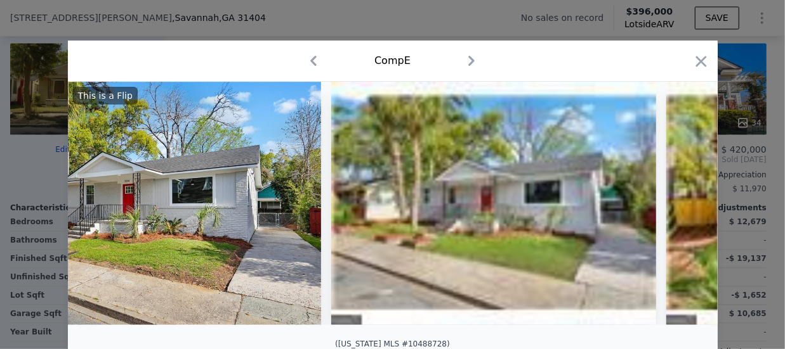
scroll to position [0, 2131]
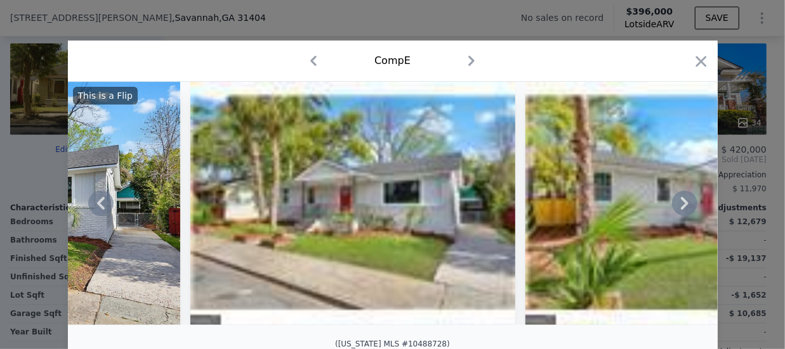
click at [681, 208] on icon at bounding box center [685, 203] width 8 height 13
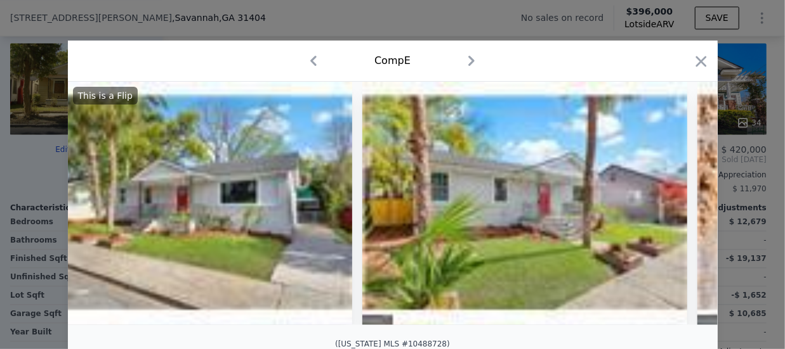
scroll to position [0, 2436]
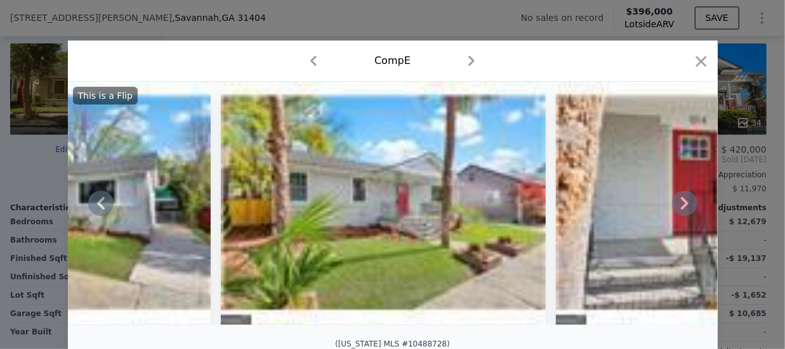
click at [681, 208] on icon at bounding box center [685, 203] width 8 height 13
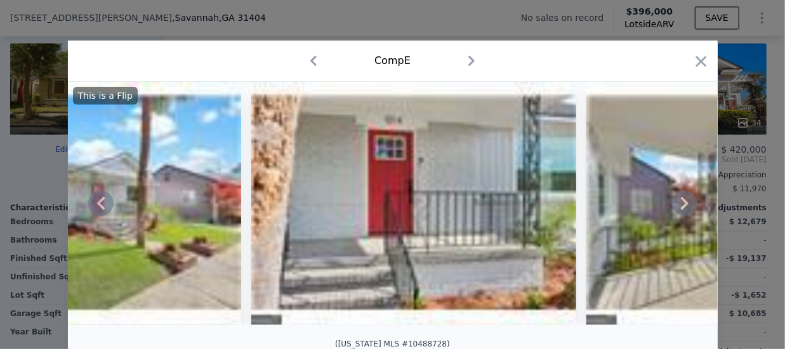
click at [681, 208] on icon at bounding box center [685, 203] width 8 height 13
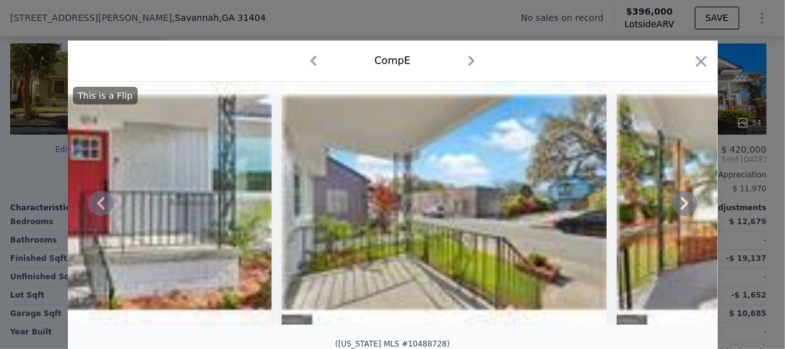
click at [681, 208] on icon at bounding box center [685, 203] width 8 height 13
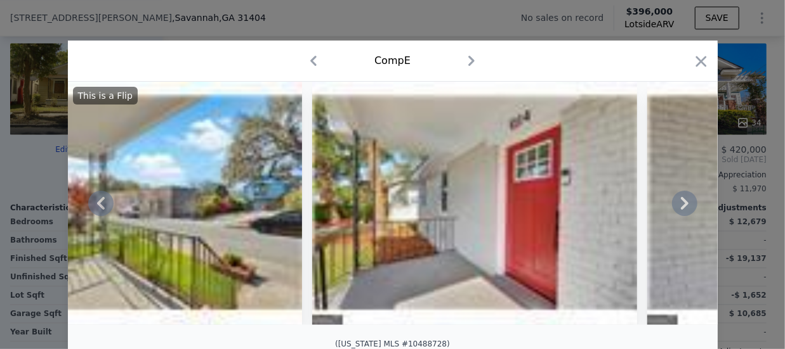
click at [681, 208] on icon at bounding box center [685, 203] width 8 height 13
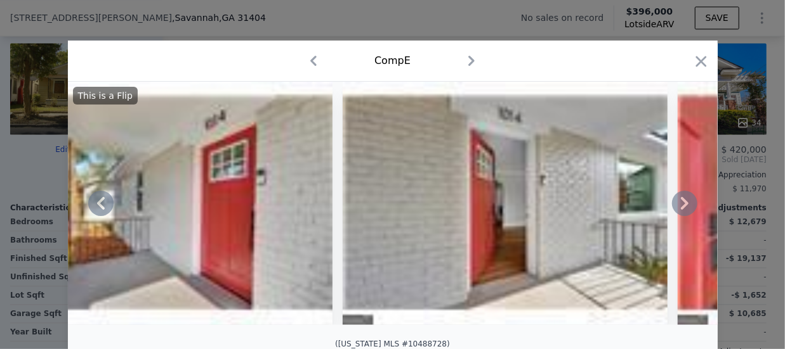
click at [681, 208] on icon at bounding box center [685, 203] width 8 height 13
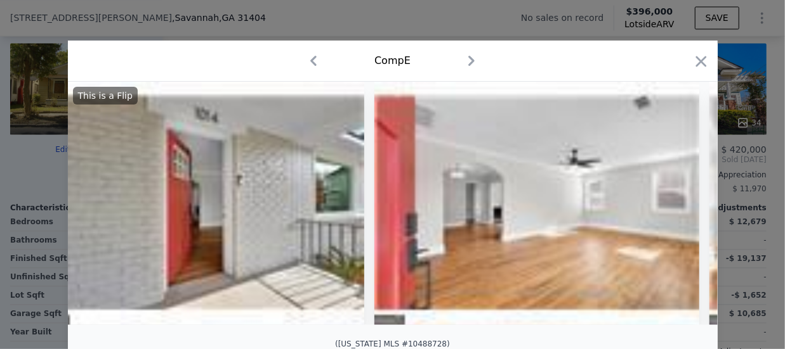
scroll to position [0, 3958]
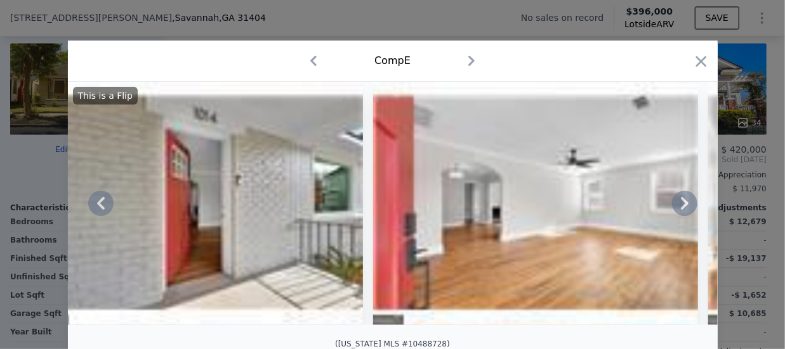
click at [681, 208] on icon at bounding box center [685, 203] width 8 height 13
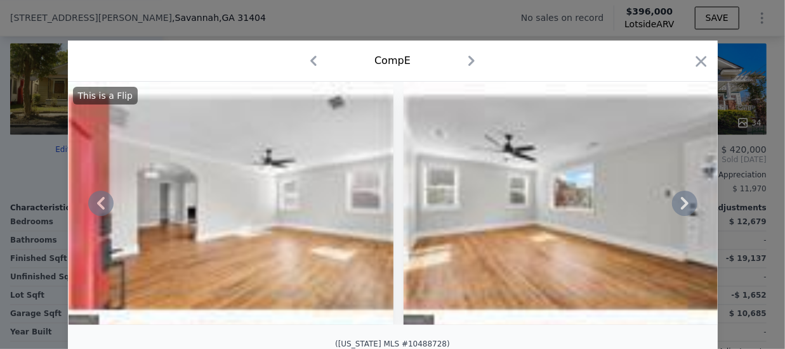
click at [681, 208] on icon at bounding box center [685, 203] width 8 height 13
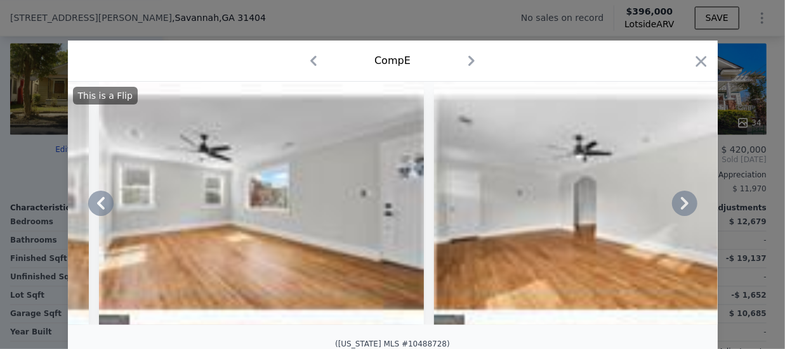
click at [681, 208] on icon at bounding box center [685, 203] width 8 height 13
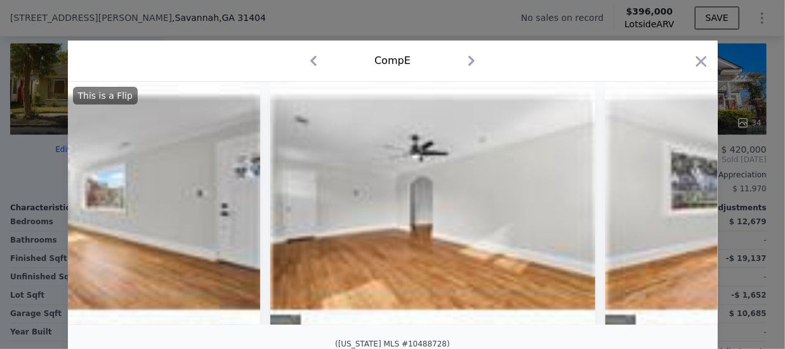
scroll to position [0, 4871]
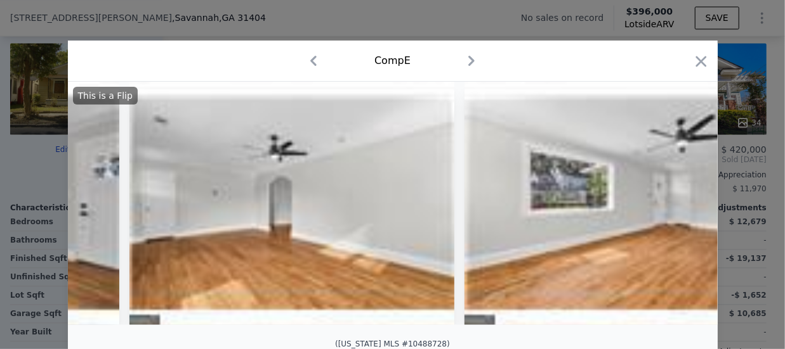
click at [679, 208] on div "This is a Flip" at bounding box center [392, 204] width 649 height 244
click at [681, 208] on icon at bounding box center [685, 203] width 8 height 13
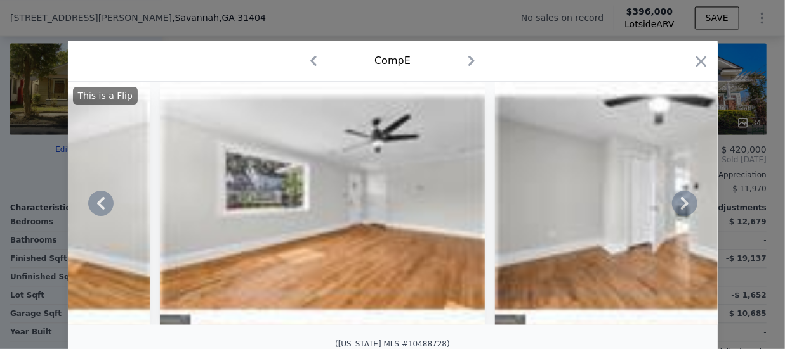
click at [681, 208] on icon at bounding box center [685, 203] width 8 height 13
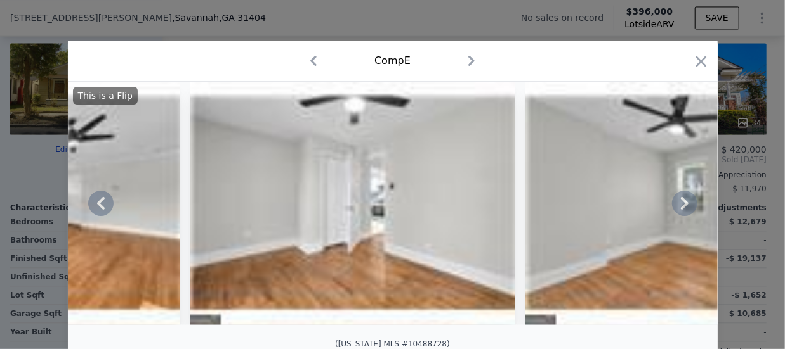
click at [681, 208] on icon at bounding box center [685, 203] width 8 height 13
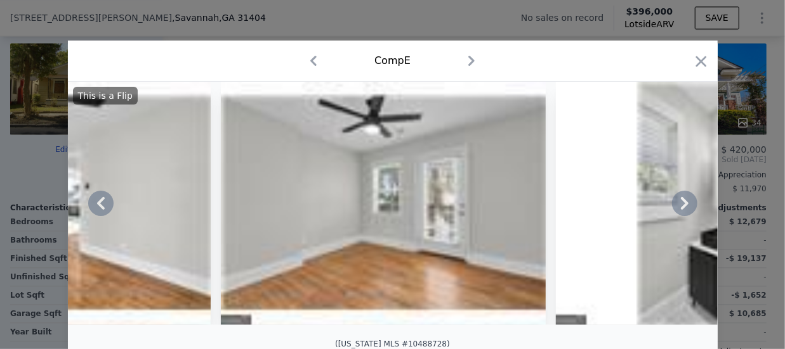
click at [681, 208] on icon at bounding box center [685, 203] width 8 height 13
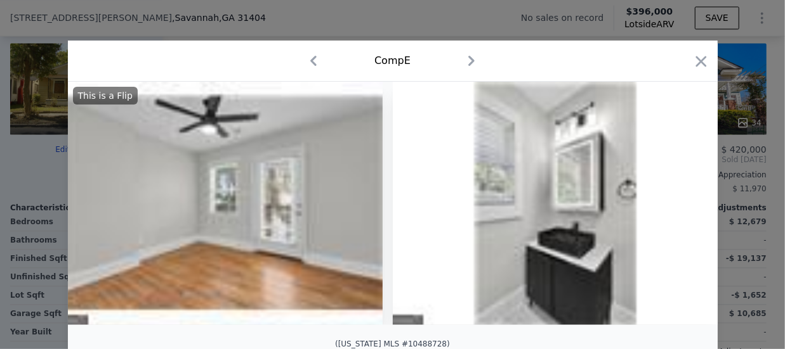
scroll to position [0, 6089]
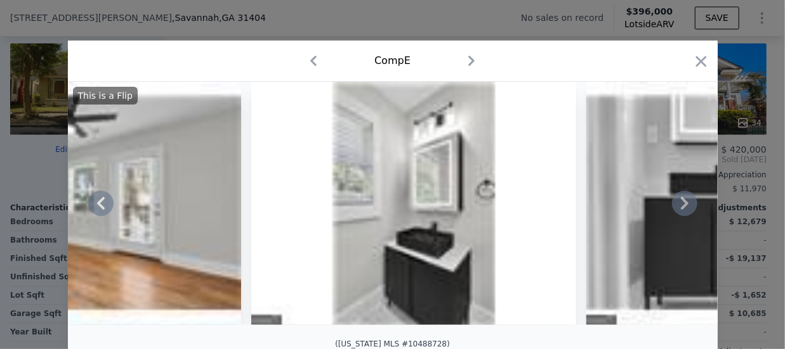
click at [681, 208] on icon at bounding box center [685, 203] width 8 height 13
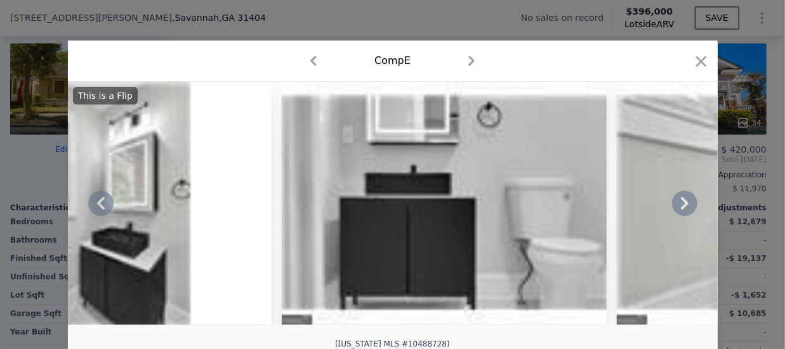
click at [681, 208] on icon at bounding box center [685, 203] width 8 height 13
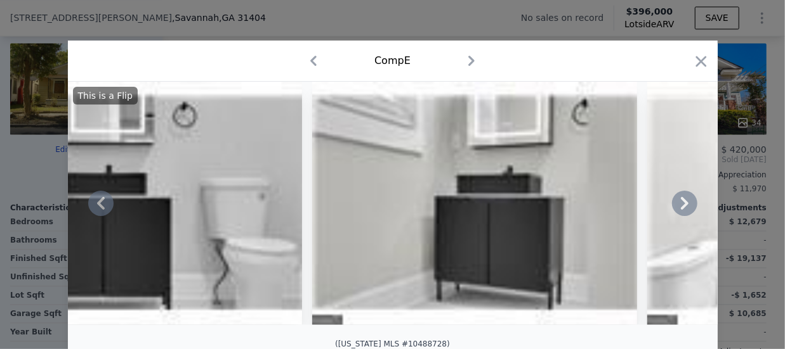
click at [681, 208] on icon at bounding box center [685, 203] width 8 height 13
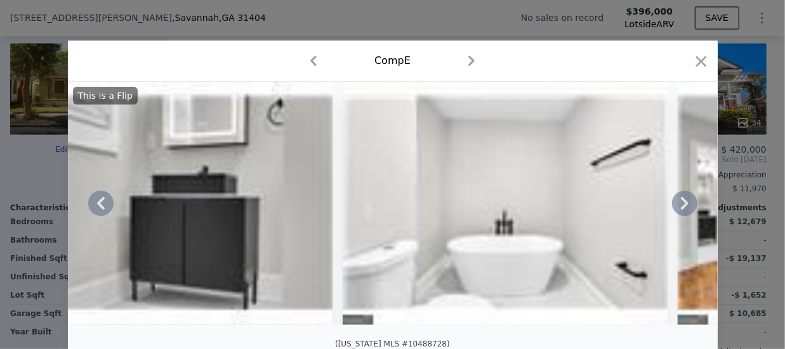
click at [681, 208] on icon at bounding box center [685, 203] width 8 height 13
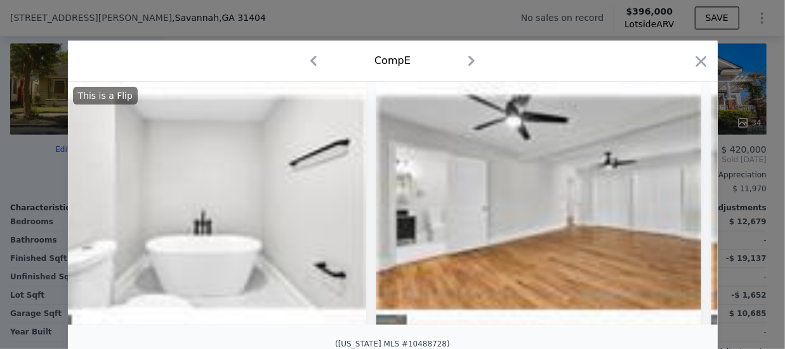
scroll to position [0, 7307]
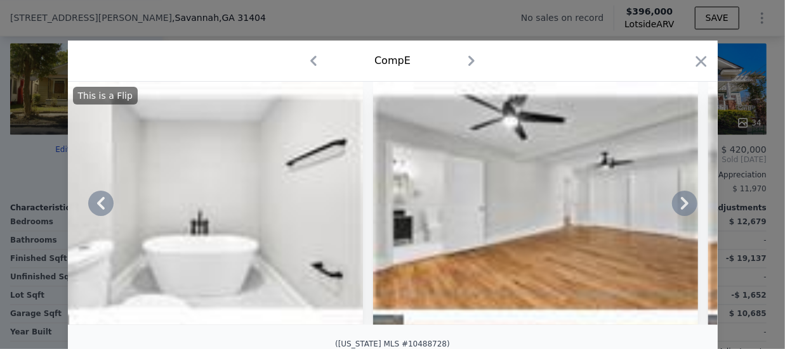
click at [681, 208] on icon at bounding box center [685, 203] width 8 height 13
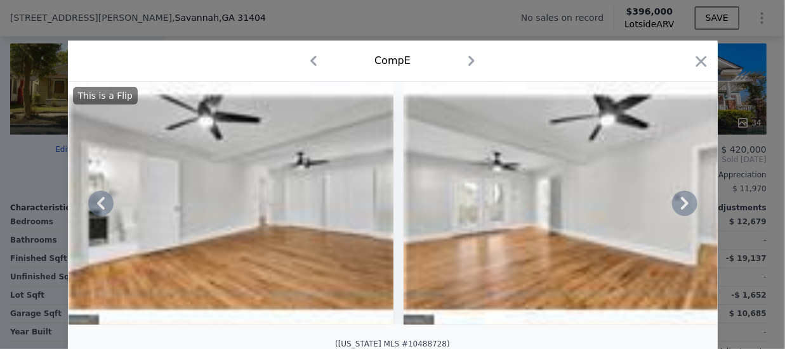
click at [681, 208] on icon at bounding box center [685, 203] width 8 height 13
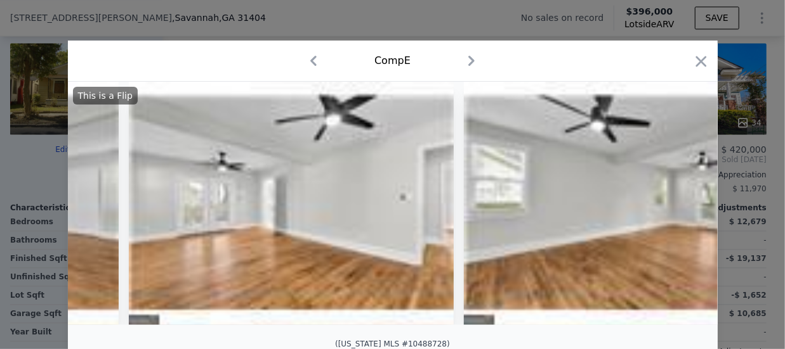
scroll to position [0, 7916]
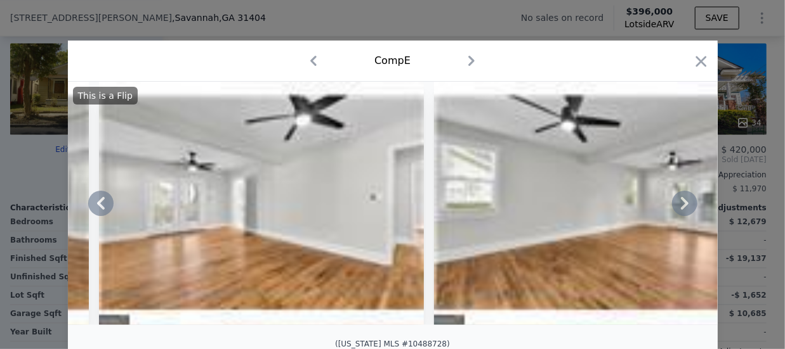
click at [681, 208] on icon at bounding box center [685, 203] width 8 height 13
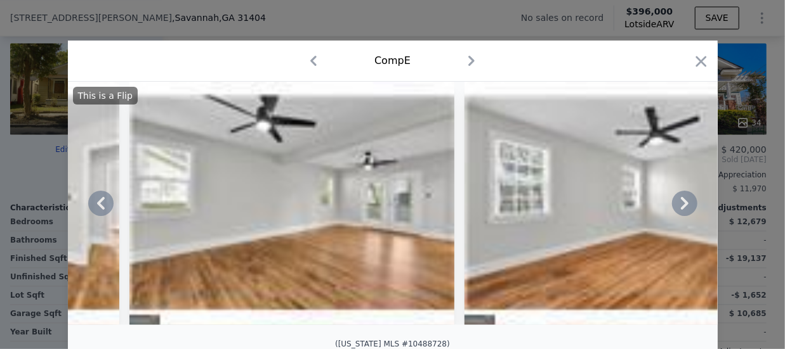
click at [681, 208] on icon at bounding box center [685, 203] width 8 height 13
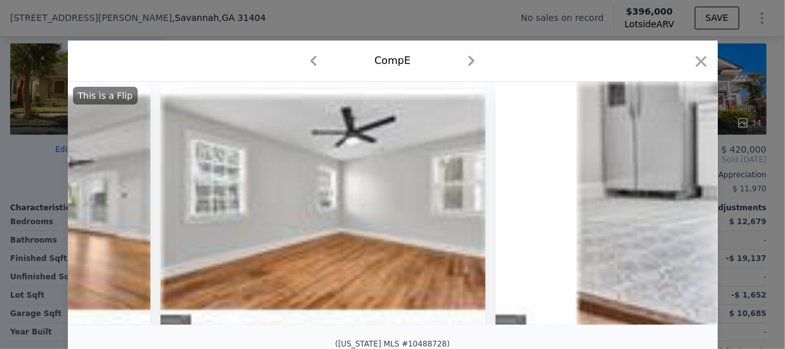
scroll to position [0, 8525]
click at [679, 208] on div "This is a Flip" at bounding box center [392, 204] width 649 height 244
click at [681, 208] on icon at bounding box center [685, 203] width 8 height 13
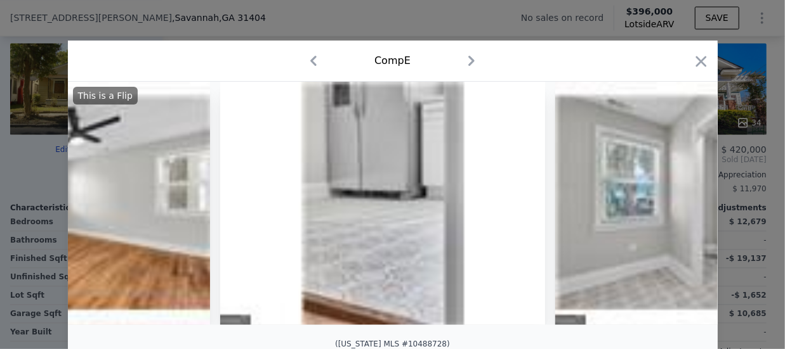
scroll to position [0, 8829]
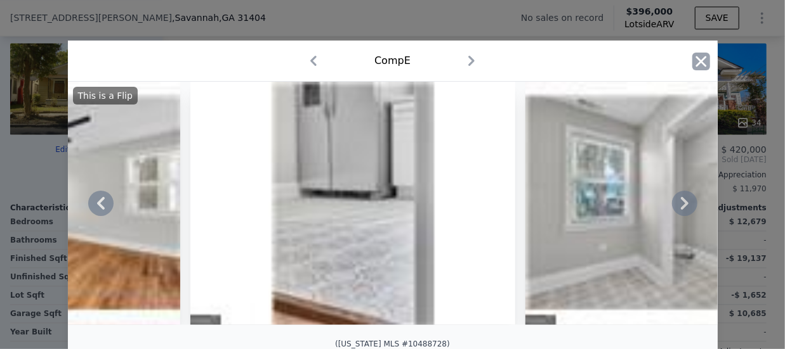
click at [694, 59] on icon "button" at bounding box center [701, 62] width 18 height 18
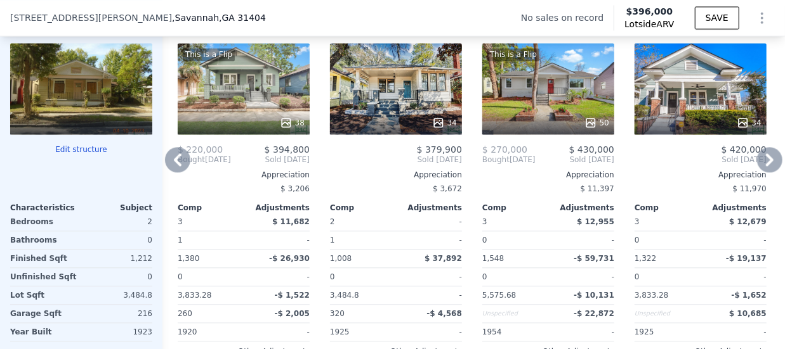
click at [757, 170] on icon at bounding box center [769, 159] width 25 height 25
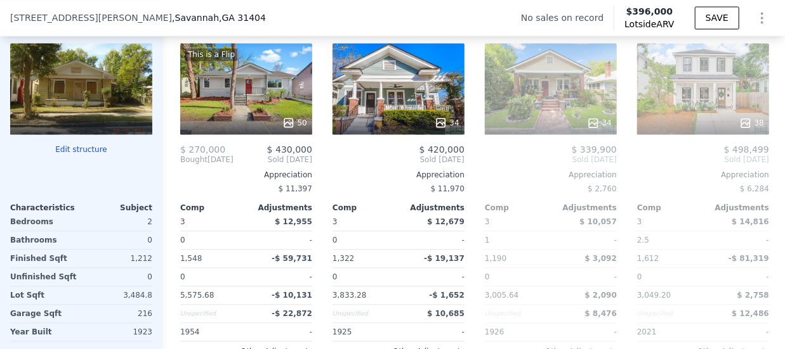
scroll to position [0, 609]
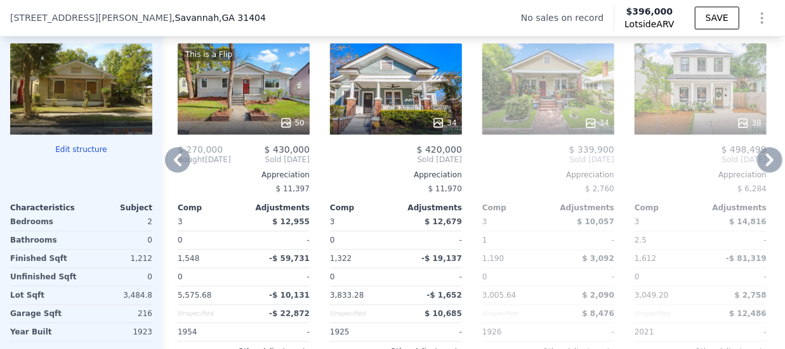
click at [181, 165] on icon at bounding box center [177, 159] width 25 height 25
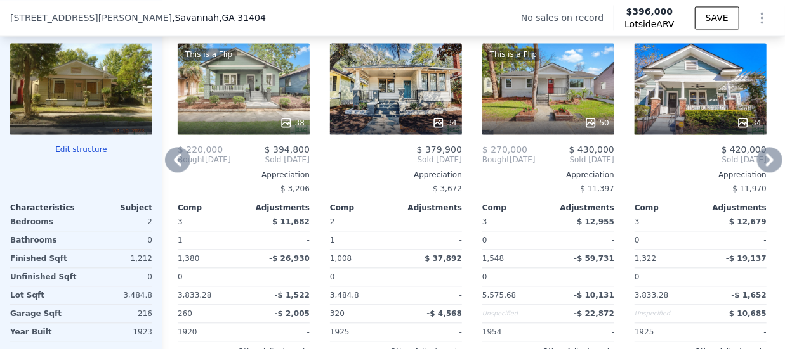
click at [181, 165] on icon at bounding box center [177, 159] width 25 height 25
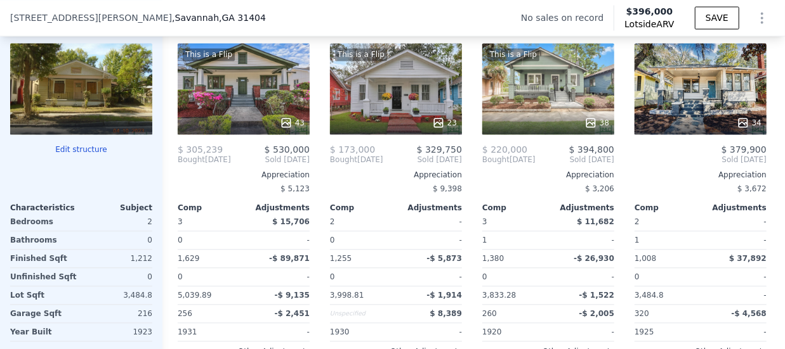
scroll to position [0, 0]
click at [373, 84] on div "This is a Flip 23" at bounding box center [396, 88] width 132 height 91
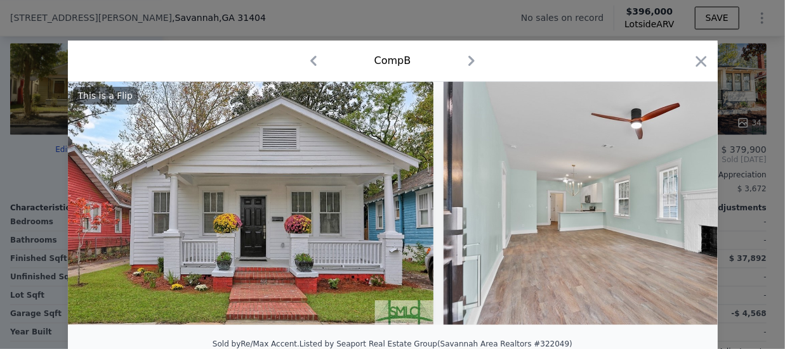
click at [392, 226] on img at bounding box center [250, 204] width 365 height 244
click at [696, 59] on icon "button" at bounding box center [701, 62] width 18 height 18
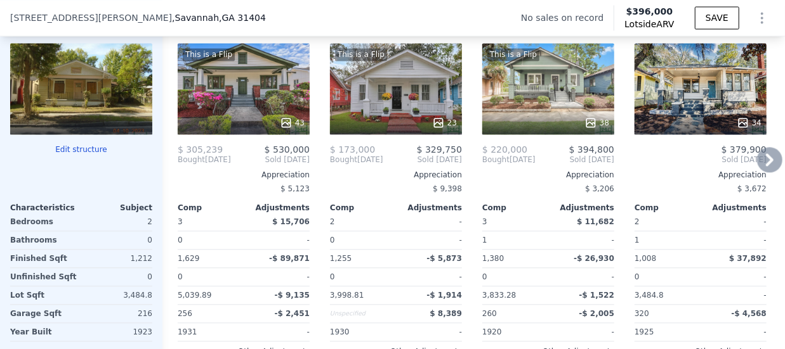
click at [248, 101] on div "This is a Flip 43" at bounding box center [244, 88] width 132 height 91
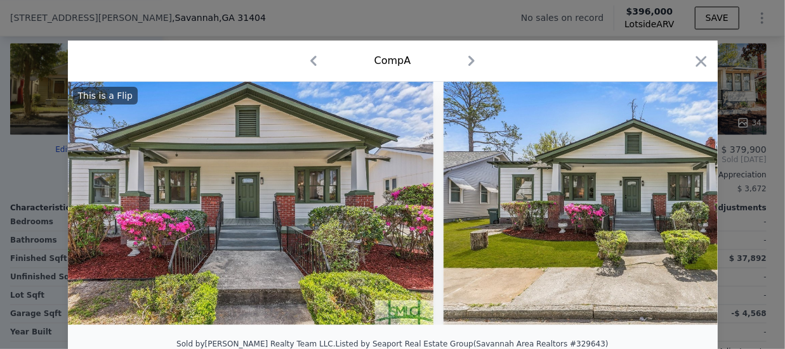
click at [643, 223] on img at bounding box center [625, 204] width 365 height 244
click at [695, 63] on icon "button" at bounding box center [700, 61] width 11 height 11
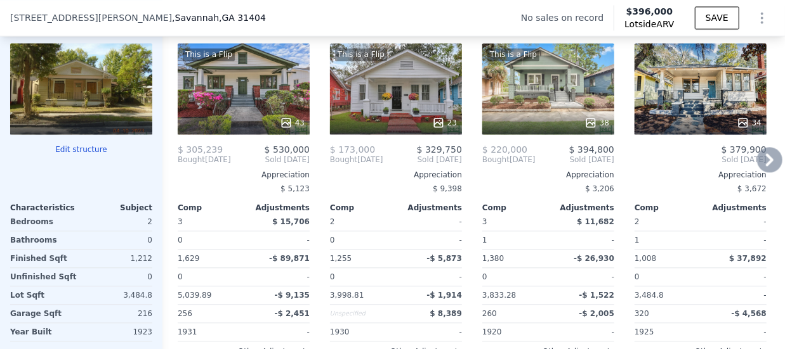
click at [266, 118] on div "This is a Flip 43" at bounding box center [244, 88] width 132 height 91
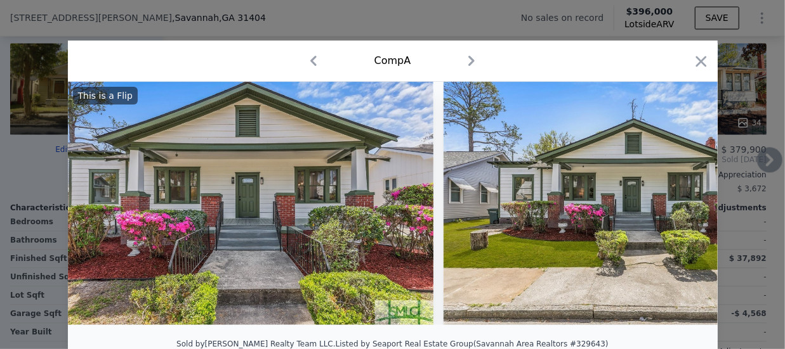
drag, startPoint x: 696, startPoint y: 59, endPoint x: 700, endPoint y: 53, distance: 6.9
click at [700, 53] on icon "button" at bounding box center [701, 62] width 18 height 18
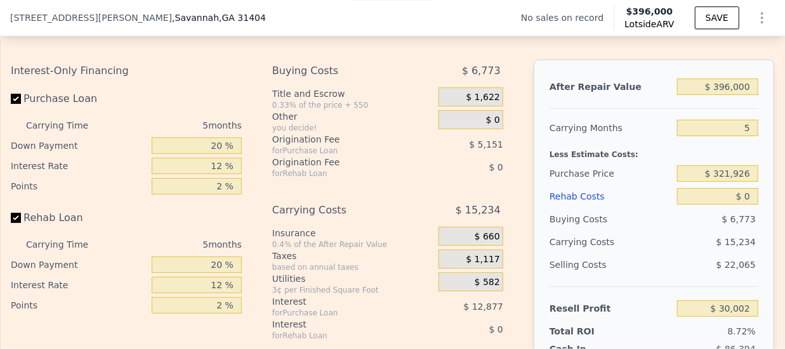
scroll to position [1839, 0]
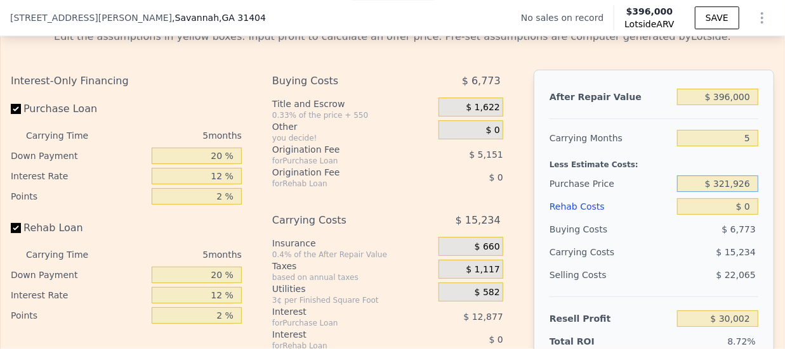
click at [722, 192] on input "$ 321,926" at bounding box center [717, 184] width 81 height 16
type input "$ 140,926"
click at [722, 105] on input "$ 396,000" at bounding box center [717, 97] width 81 height 16
type input "$ 221,741"
type input "$ 39,000"
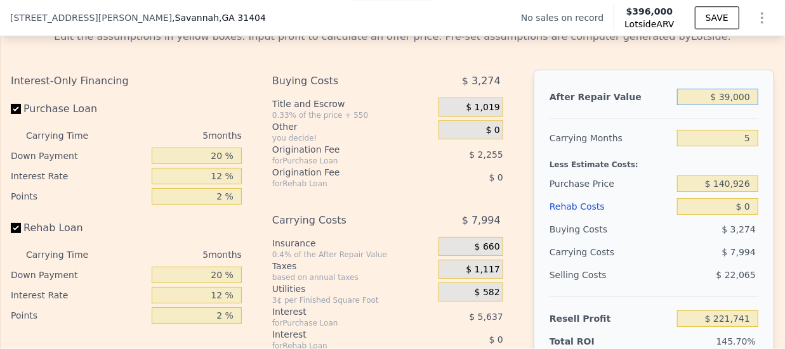
type input "-$ 115,268"
type input "$ 3,000"
type input "-$ 149,252"
type input "$ 36,000"
type input "-$ 118,100"
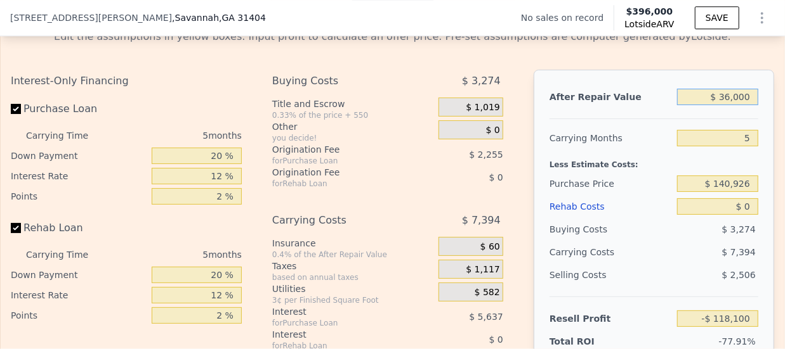
type input "$ 360,000"
type input "$ 187,757"
type input "$ 396,000"
type input "$ 30,002"
click at [740, 215] on input "$ 0" at bounding box center [717, 207] width 81 height 16
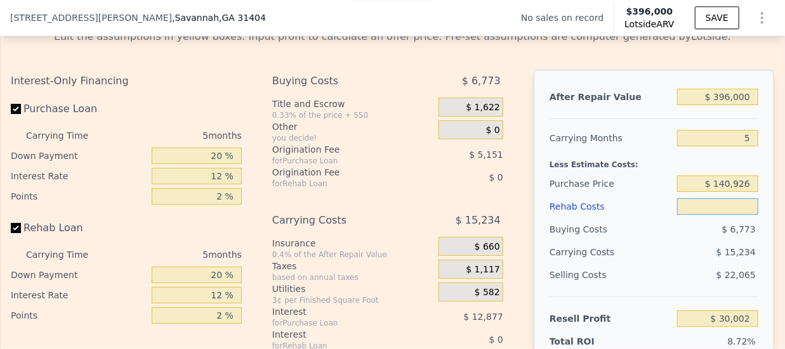
type input "$ 8"
type input "$ 29,994"
type input "$ 85"
type input "$ 29,911"
type input "$ 850"
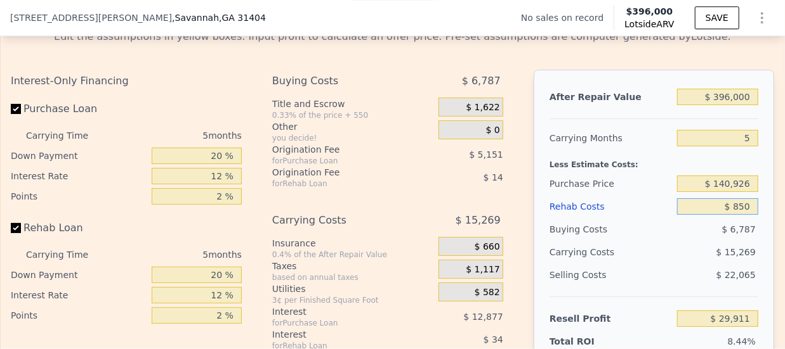
type input "$ 29,103"
type input "$ 8,500"
type input "$ 21,026"
type input "$ 85,000"
type input "-$ 59,758"
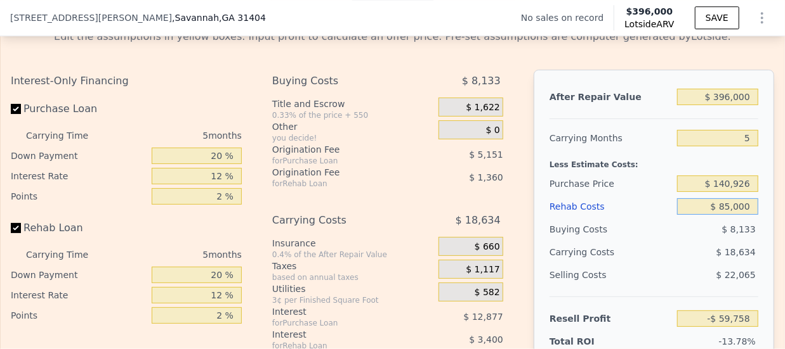
type input "$ 85,000"
click at [724, 105] on input "$ 396,000" at bounding box center [717, 97] width 81 height 16
click at [722, 105] on input "$ 396,000" at bounding box center [717, 97] width 81 height 16
type input "$ 39,000"
type input "-$ 396,767"
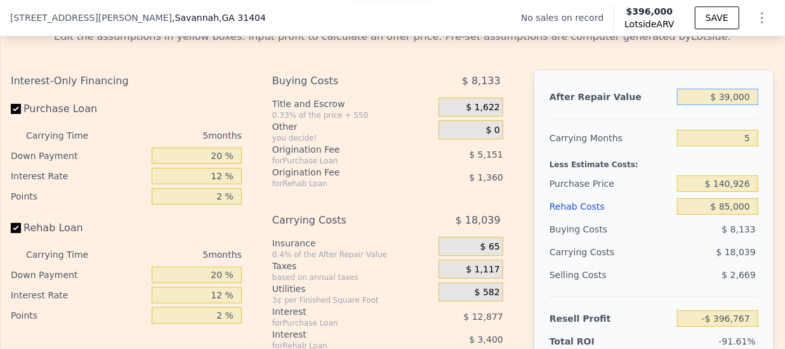
type input "$ 3,000"
type input "-$ 430,751"
type input "$ 36,000"
type input "-$ 399,599"
type input "$ 360,000"
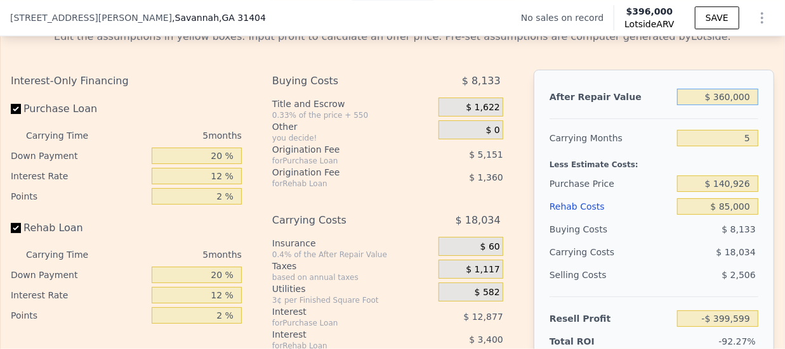
type input "-$ 93,742"
type input "$ 360,000"
click at [741, 192] on input "$ 140,926" at bounding box center [717, 184] width 81 height 16
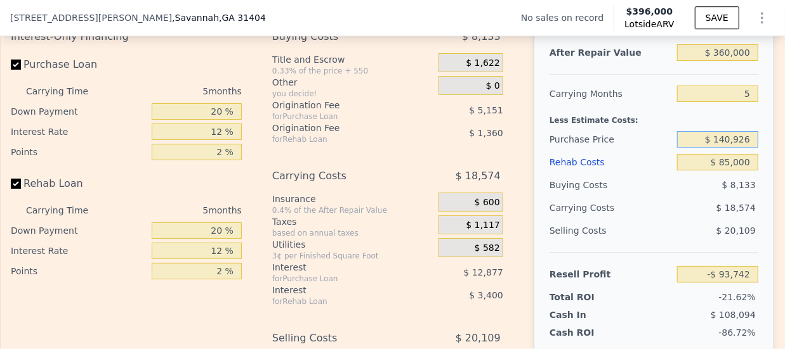
scroll to position [1894, 0]
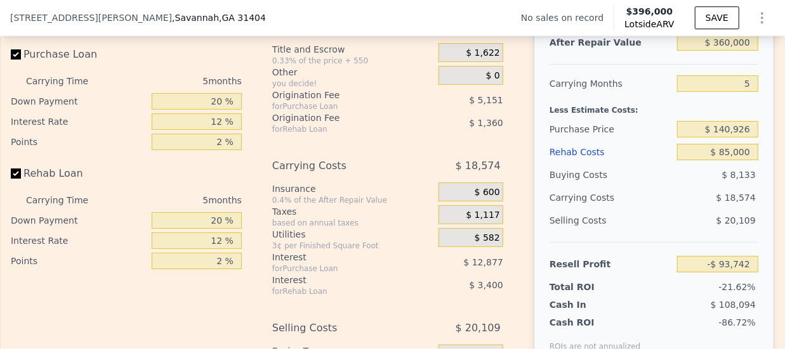
type input "$ 97,997"
drag, startPoint x: 745, startPoint y: 129, endPoint x: 745, endPoint y: 101, distance: 27.9
click at [744, 98] on div "After Repair Value $ 360,000 Carrying Months 5 Less Estimate Costs: Purchase Pr…" at bounding box center [653, 191] width 240 height 353
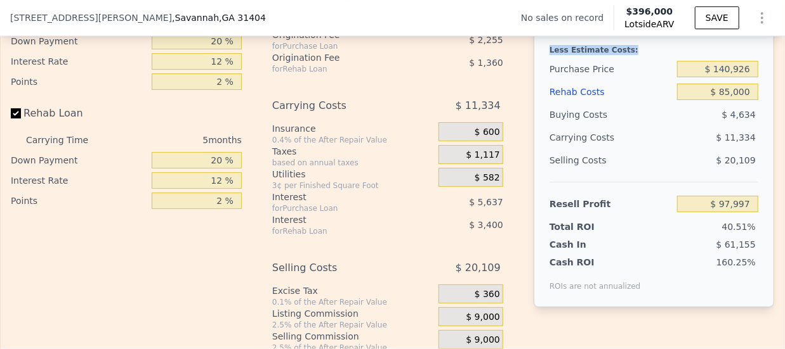
scroll to position [1960, 0]
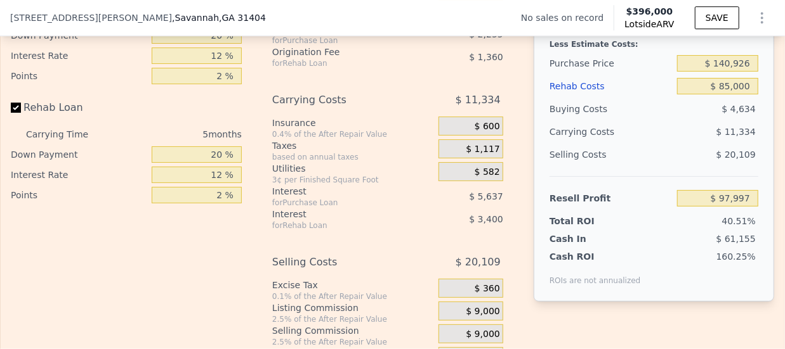
click at [624, 210] on div "Resell Profit" at bounding box center [610, 198] width 122 height 23
click at [693, 228] on div "40.51%" at bounding box center [693, 221] width 127 height 13
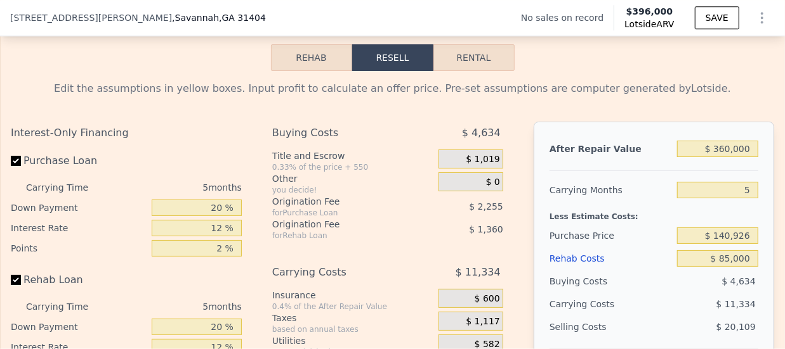
scroll to position [1735, 0]
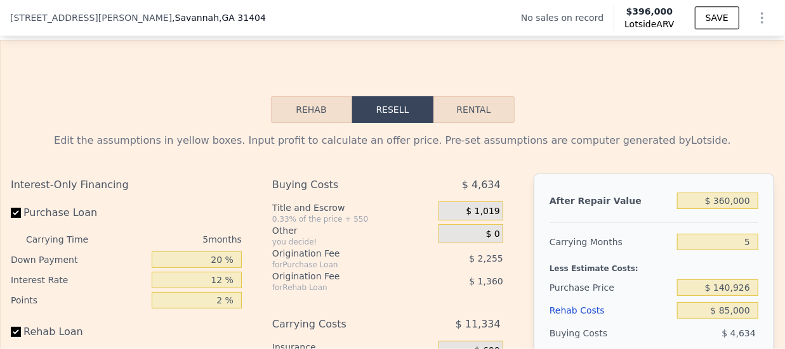
type input "$ 396,000"
type input "$ 0"
type input "$ 30,002"
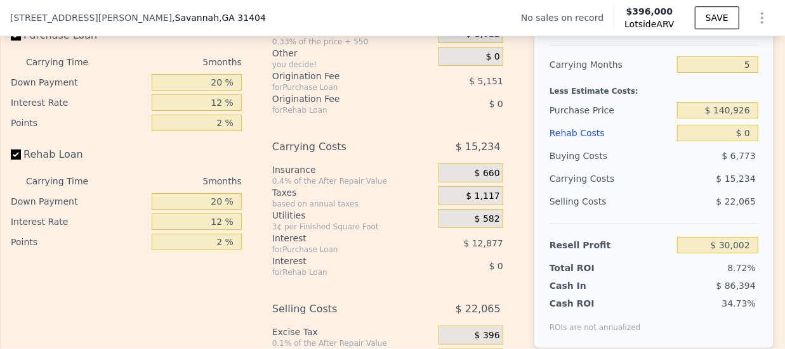
scroll to position [1918, 0]
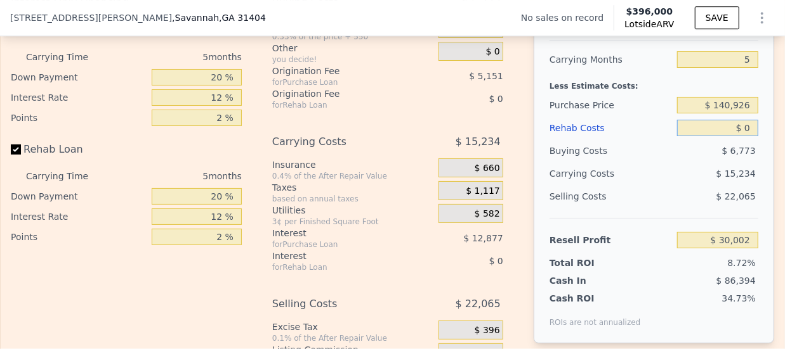
click at [742, 136] on input "$ 0" at bounding box center [717, 128] width 81 height 16
type input "$ 8"
type input "$ 29,994"
type input "$ 85"
type input "$ 29,911"
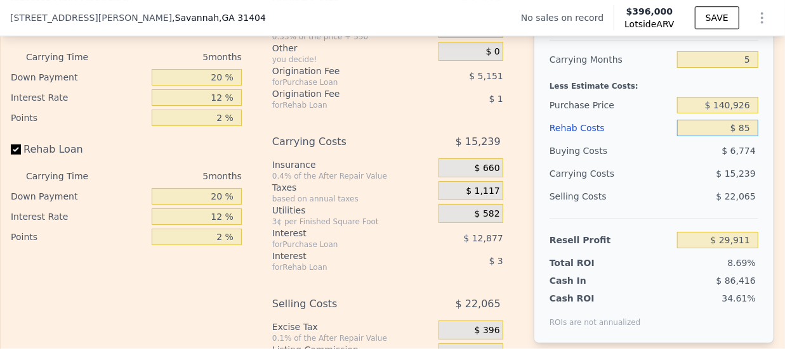
type input "$ 850"
type input "$ 29,103"
type input "$ 8,500"
type input "$ 21,026"
type input "$ 85,000"
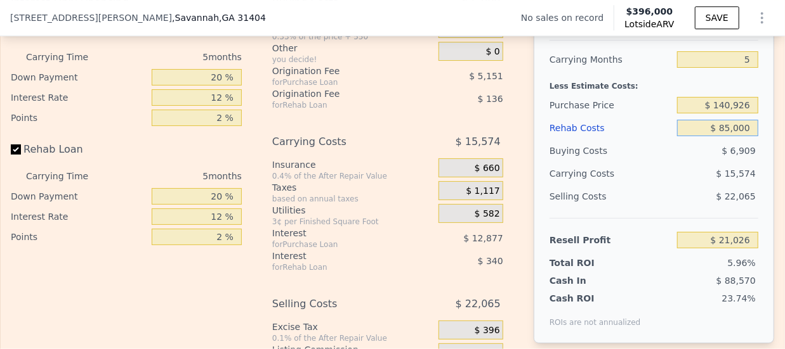
type input "-$ 59,758"
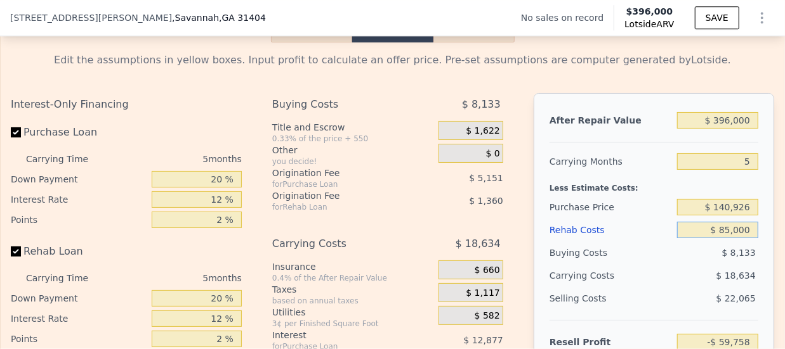
scroll to position [1827, 0]
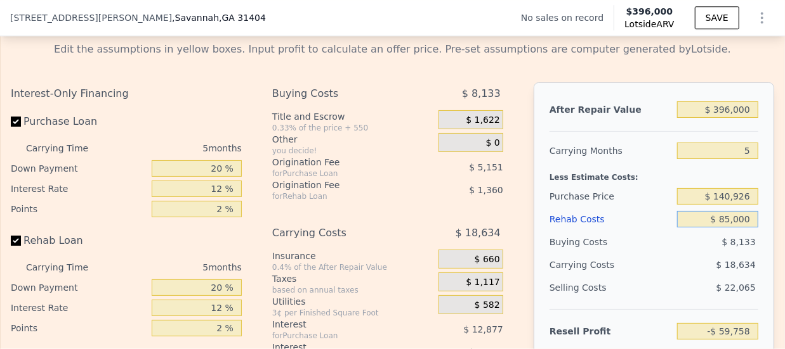
type input "$ 85,000"
click at [725, 205] on input "$ 140,926" at bounding box center [717, 196] width 81 height 16
click at [747, 205] on input "$ 140,926" at bounding box center [717, 196] width 81 height 16
click at [745, 159] on input "5" at bounding box center [717, 151] width 81 height 16
type input "$ 131,981"
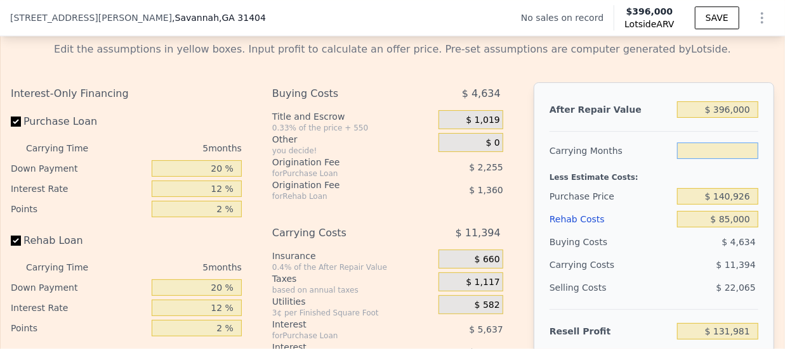
type input "6"
type input "$ 129,702"
type input "6"
click at [719, 185] on div "Less Estimate Costs:" at bounding box center [653, 173] width 209 height 23
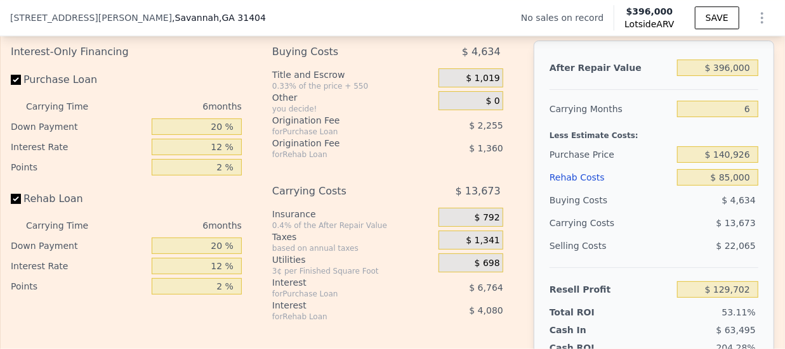
scroll to position [1863, 0]
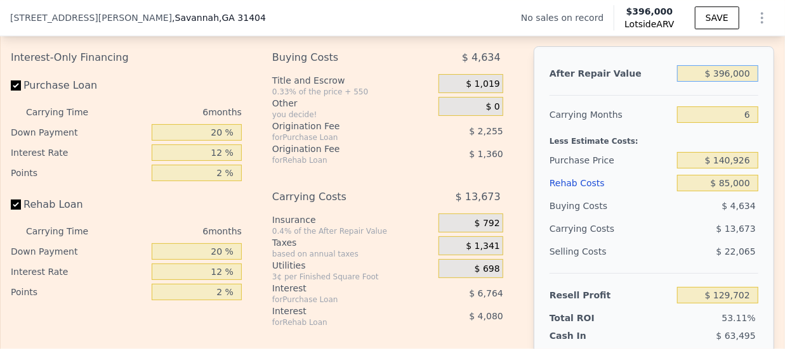
click at [722, 82] on input "$ 396,000" at bounding box center [717, 73] width 81 height 16
type input "$ 39,000"
type input "-$ 207,188"
type input "$ 3,000"
type input "-$ 241,160"
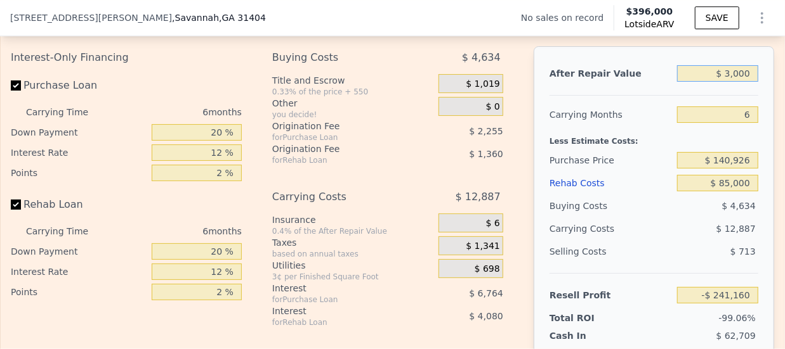
type input "$ 36,000"
type input "-$ 210,019"
type input "$ 360,000"
type input "$ 95,730"
type input "$ 360,000"
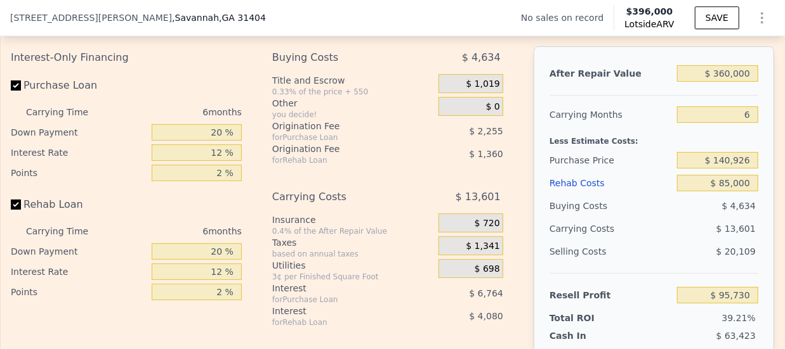
click at [746, 218] on div "$ 4,634" at bounding box center [717, 206] width 81 height 23
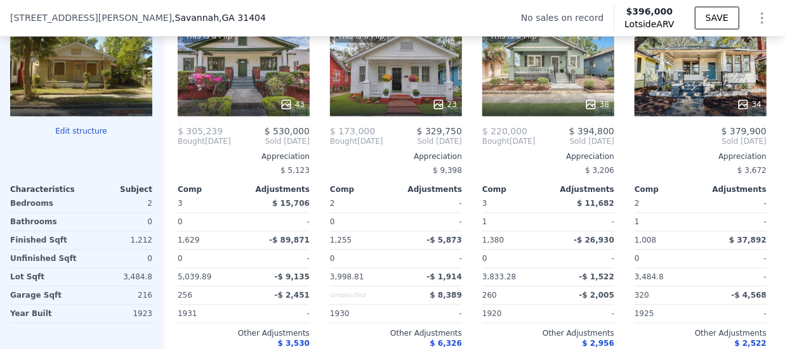
scroll to position [1317, 0]
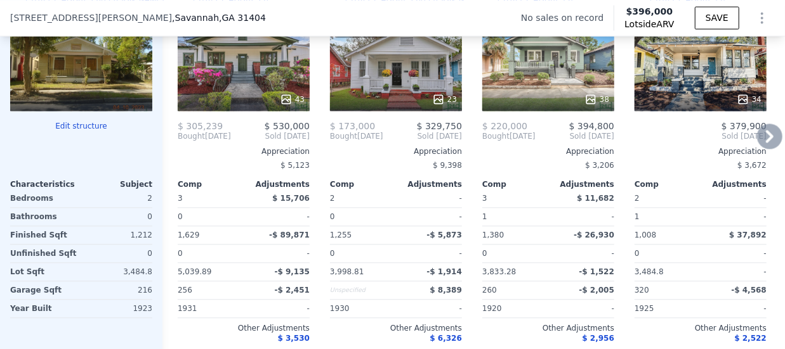
click at [766, 143] on icon at bounding box center [770, 136] width 8 height 13
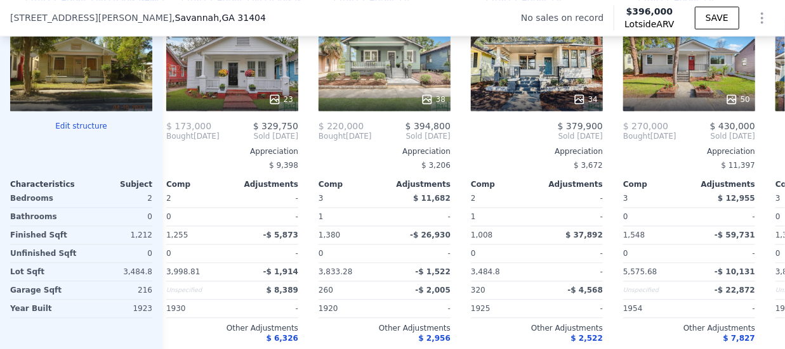
scroll to position [0, 304]
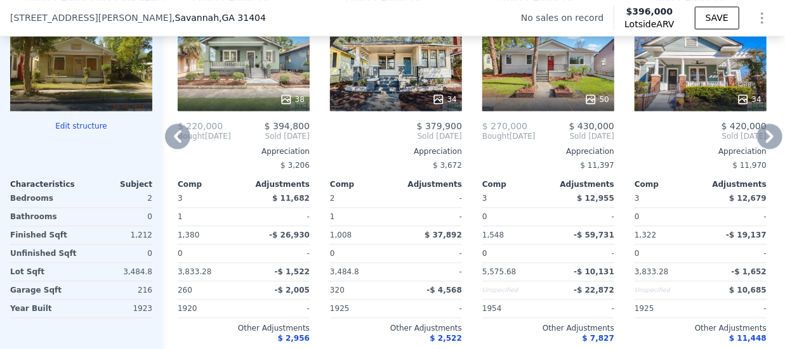
click at [766, 143] on icon at bounding box center [770, 136] width 8 height 13
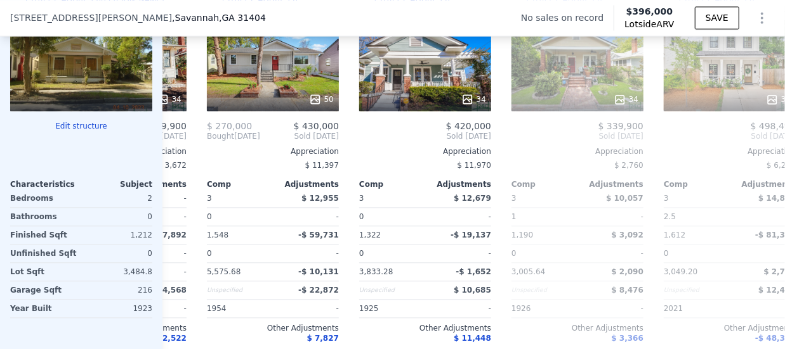
scroll to position [0, 609]
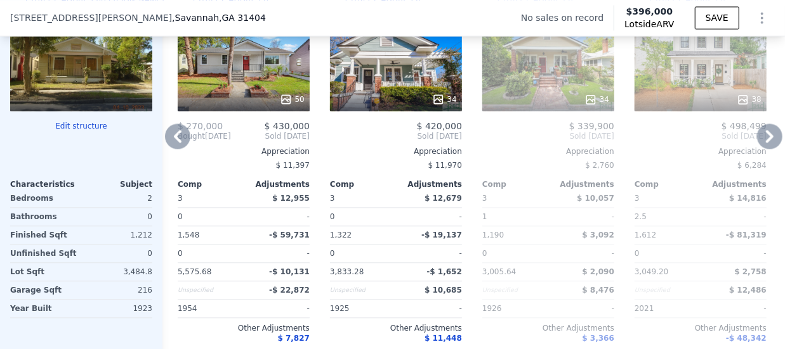
click at [759, 140] on icon at bounding box center [769, 136] width 25 height 25
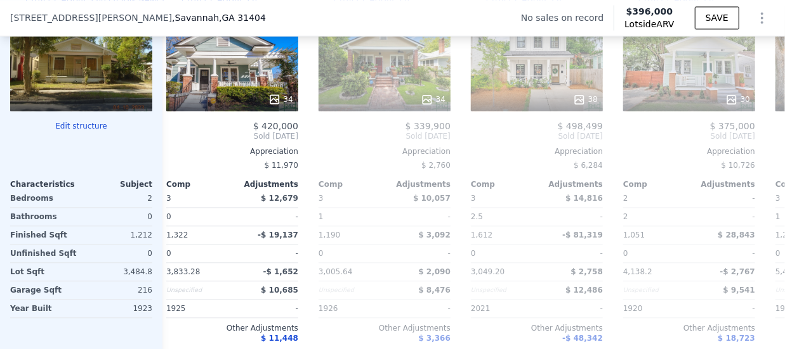
scroll to position [0, 913]
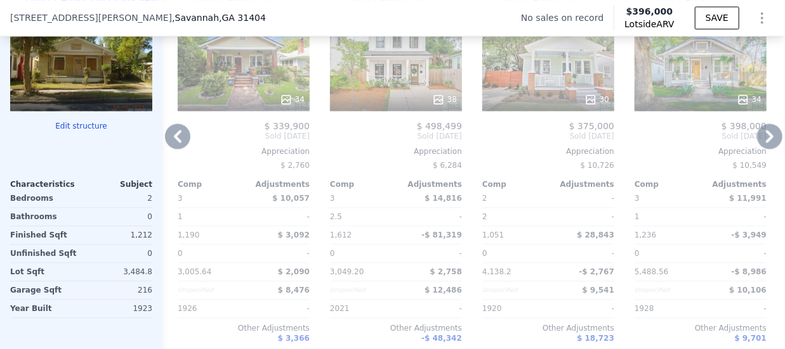
click at [762, 140] on icon at bounding box center [769, 136] width 25 height 25
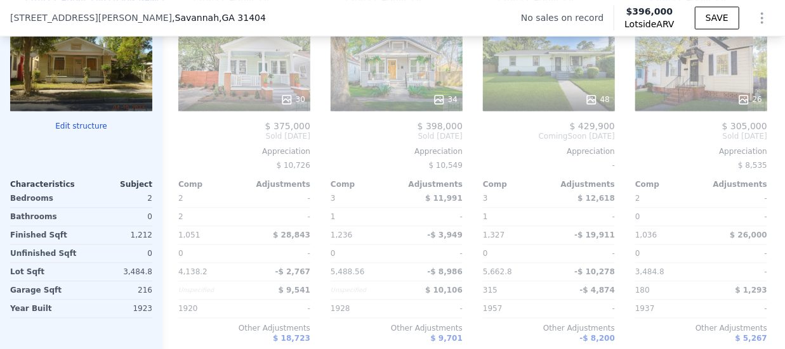
scroll to position [0, 1218]
click at [757, 139] on icon at bounding box center [769, 136] width 25 height 25
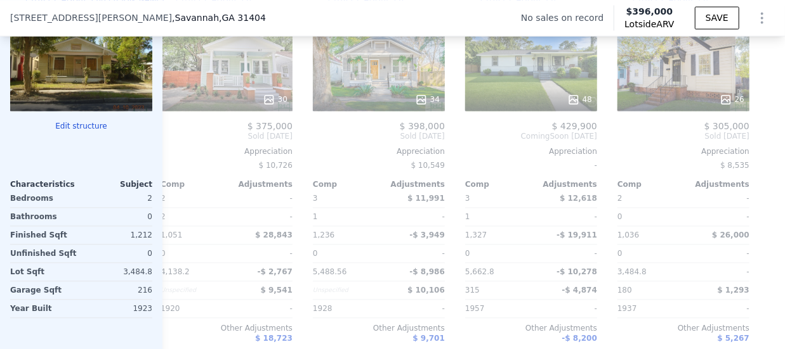
scroll to position [0, 1245]
click at [179, 141] on icon at bounding box center [178, 136] width 8 height 13
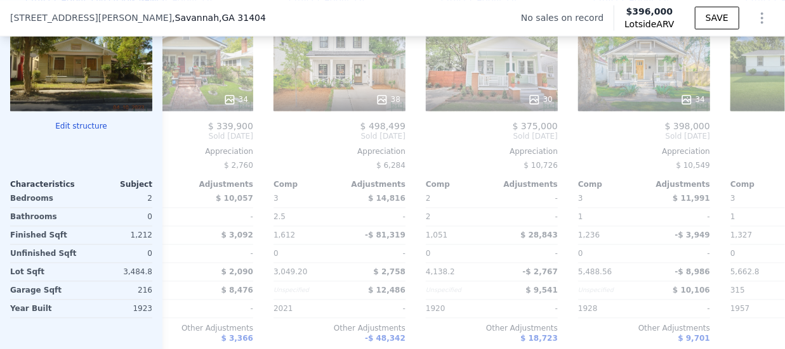
scroll to position [0, 941]
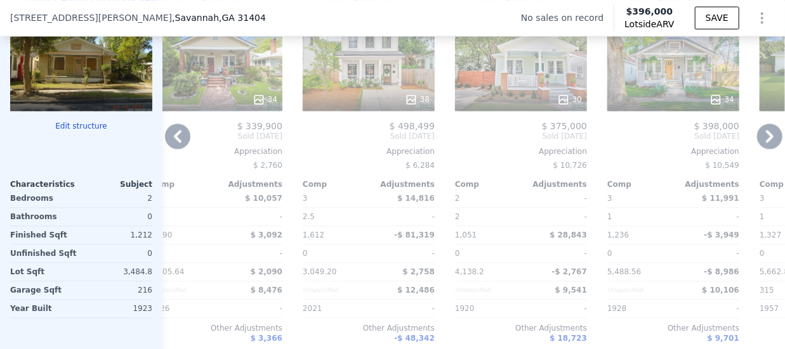
click at [179, 141] on icon at bounding box center [178, 136] width 8 height 13
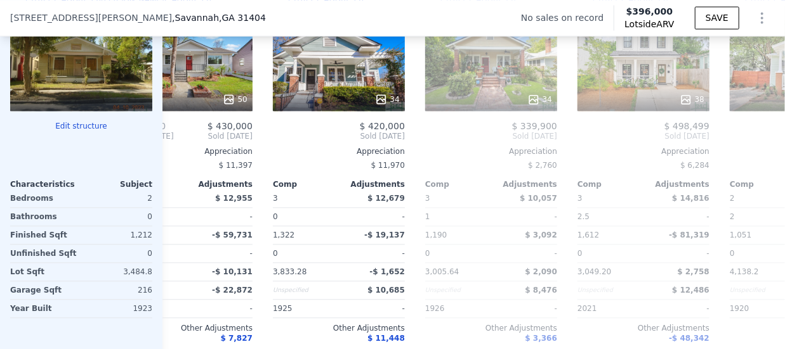
scroll to position [0, 636]
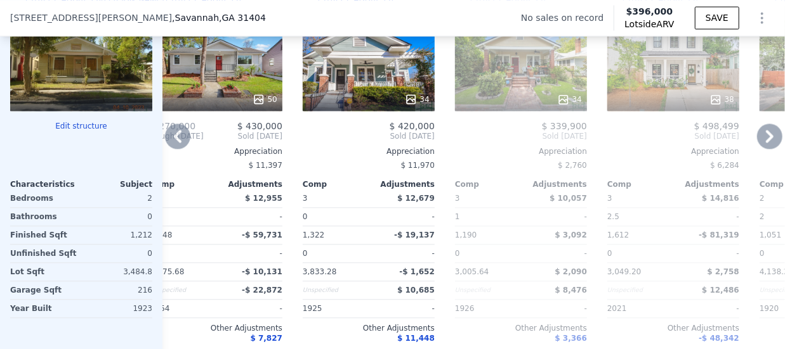
click at [179, 141] on icon at bounding box center [178, 136] width 8 height 13
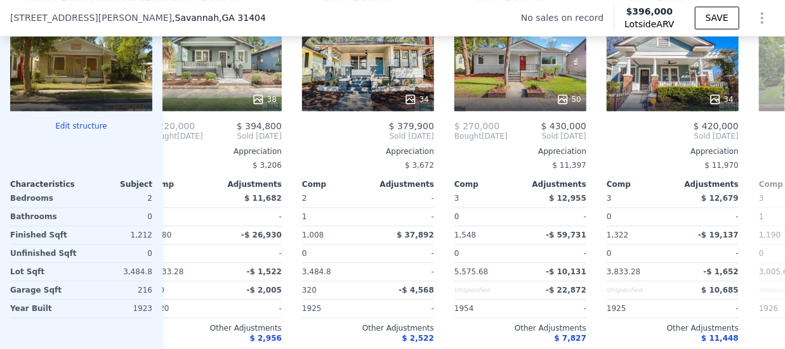
scroll to position [0, 332]
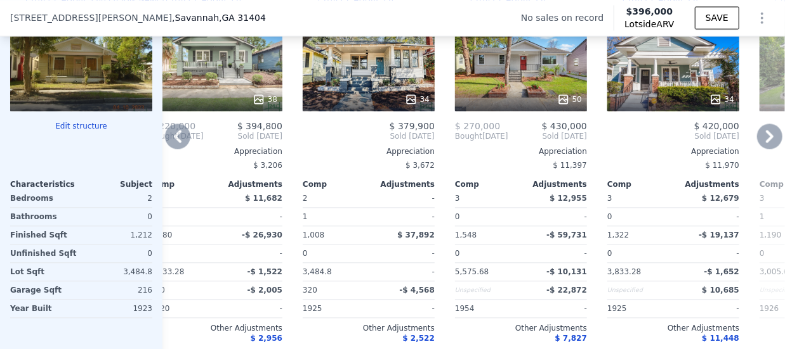
click at [179, 141] on icon at bounding box center [178, 136] width 8 height 13
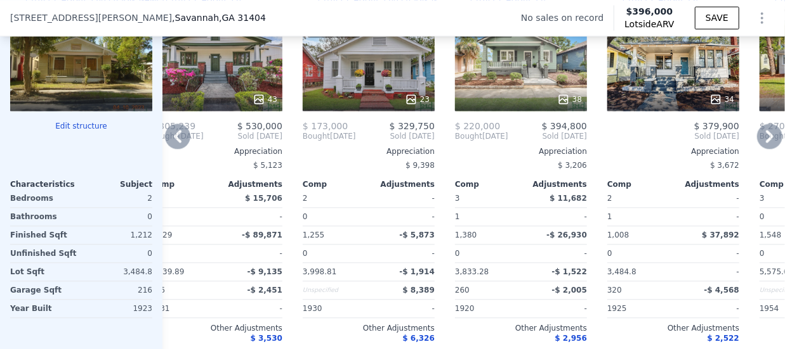
click at [179, 141] on icon at bounding box center [178, 136] width 8 height 13
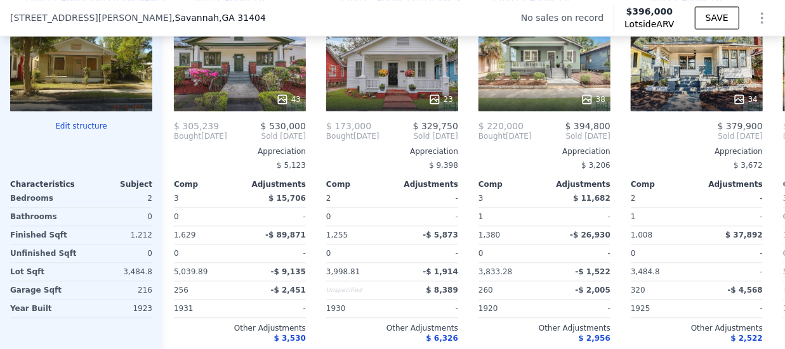
scroll to position [0, 0]
